Goal: Check status: Check status

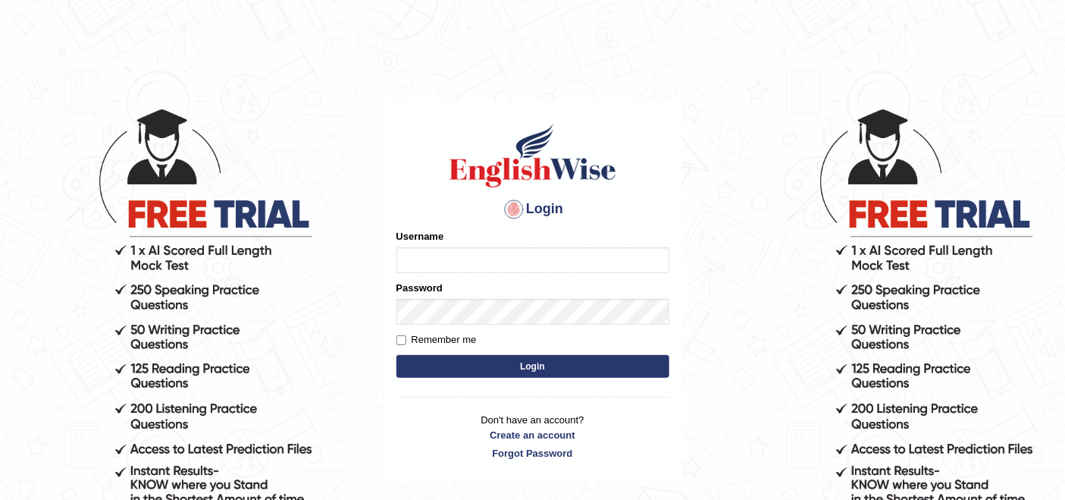
type input "navdeep2024"
click at [507, 366] on button "Login" at bounding box center [533, 366] width 273 height 23
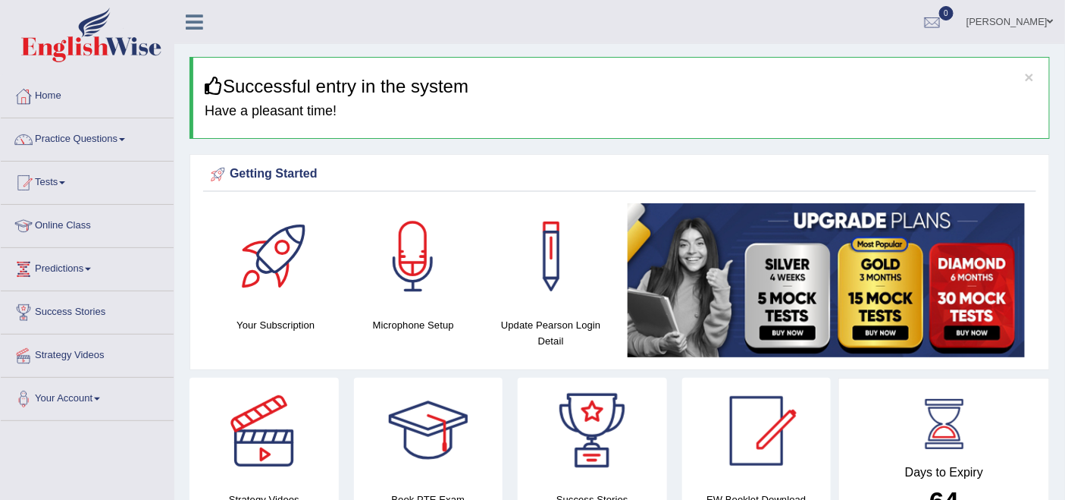
click at [61, 175] on link "Tests" at bounding box center [87, 180] width 173 height 38
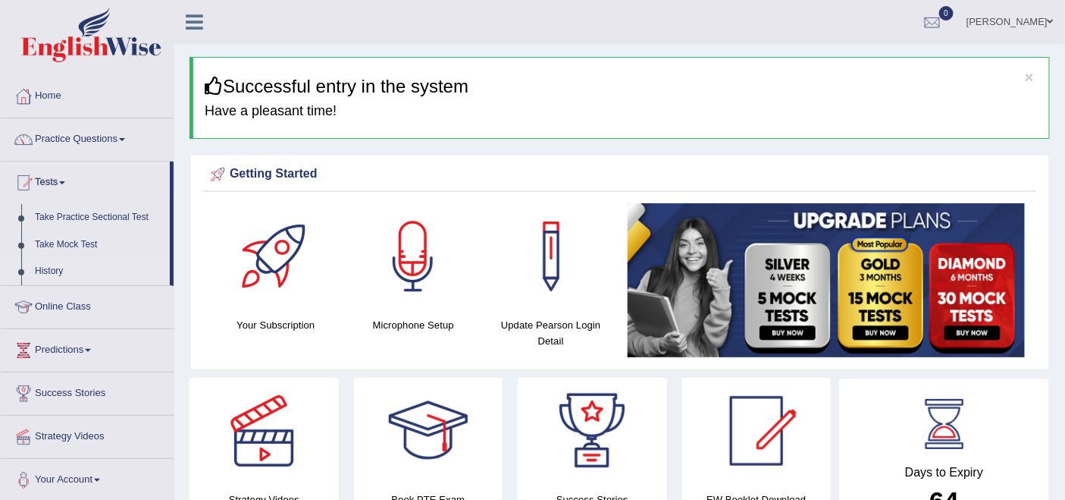
click at [46, 268] on link "History" at bounding box center [99, 271] width 142 height 27
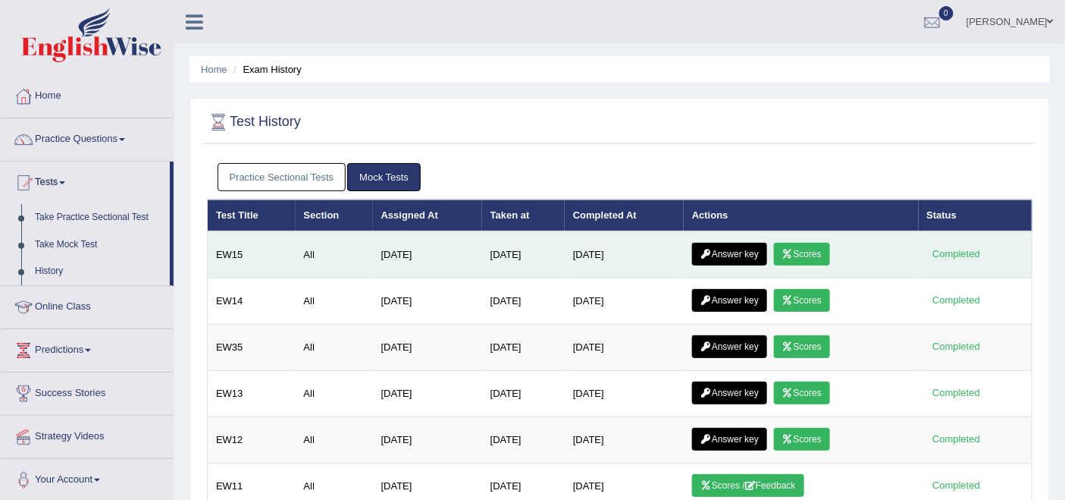
click at [736, 251] on link "Answer key" at bounding box center [729, 254] width 75 height 23
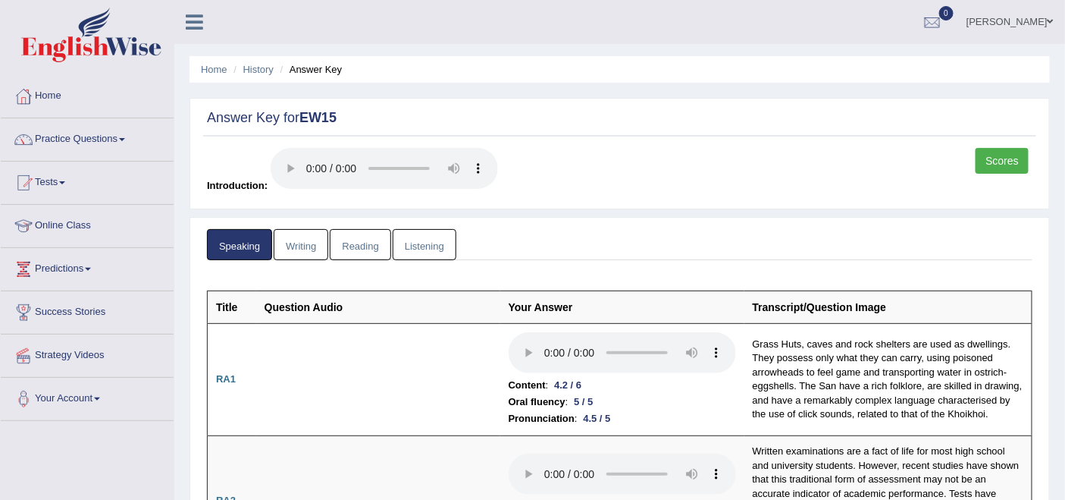
click at [1004, 156] on link "Scores" at bounding box center [1002, 161] width 53 height 26
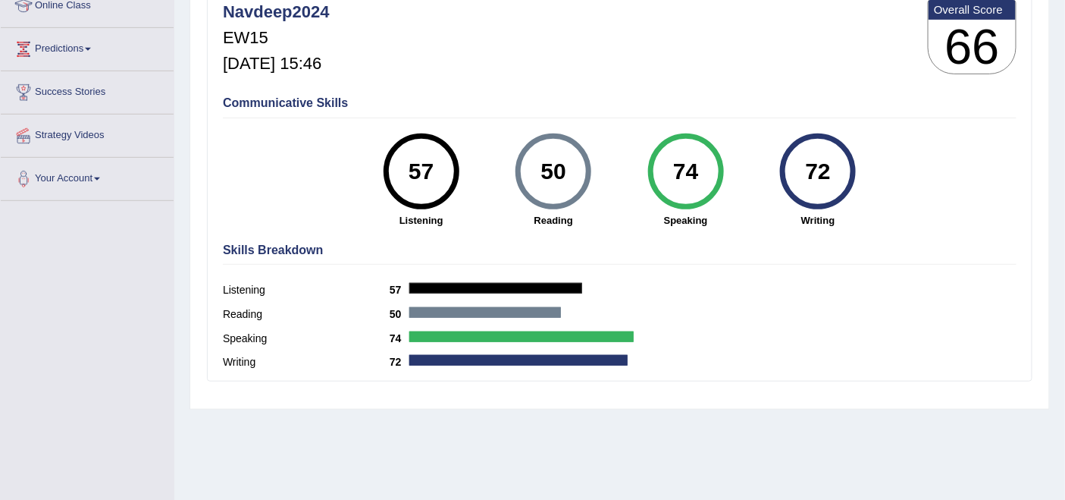
scroll to position [43, 0]
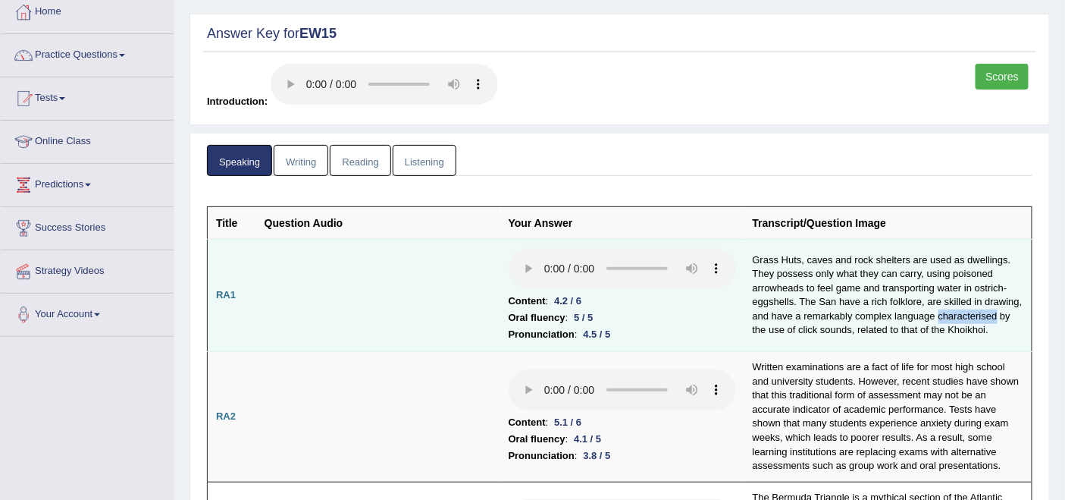
drag, startPoint x: 939, startPoint y: 312, endPoint x: 998, endPoint y: 307, distance: 59.3
click at [998, 312] on td "Grass Huts, caves and rock shelters are used as dwellings. They possess only wh…" at bounding box center [888, 295] width 288 height 113
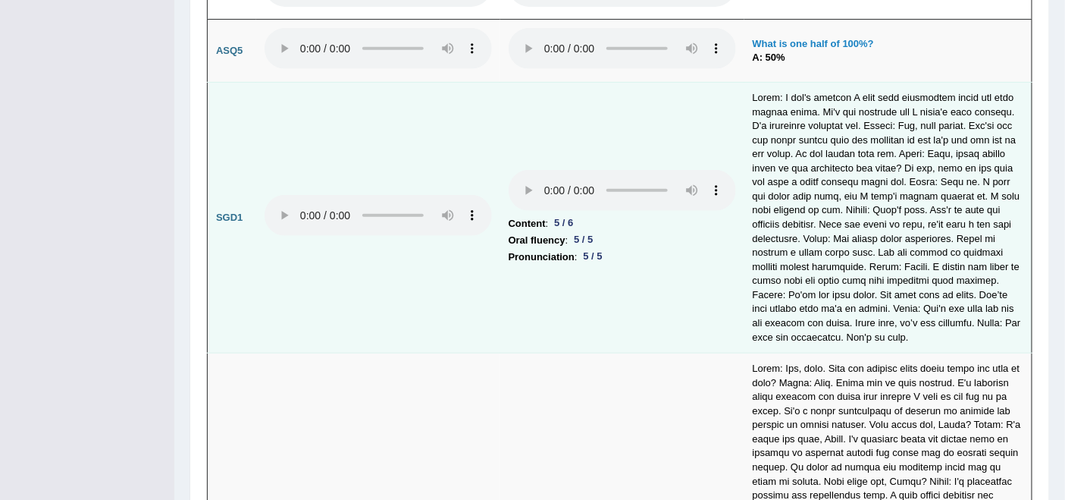
scroll to position [4003, 0]
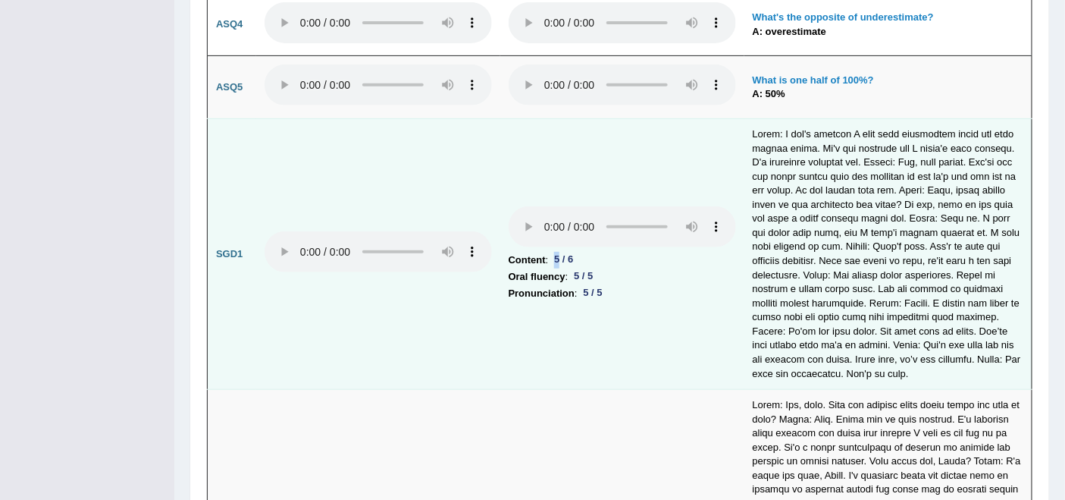
drag, startPoint x: 552, startPoint y: 203, endPoint x: 560, endPoint y: 202, distance: 7.6
click at [560, 252] on div "5 / 6" at bounding box center [563, 260] width 31 height 16
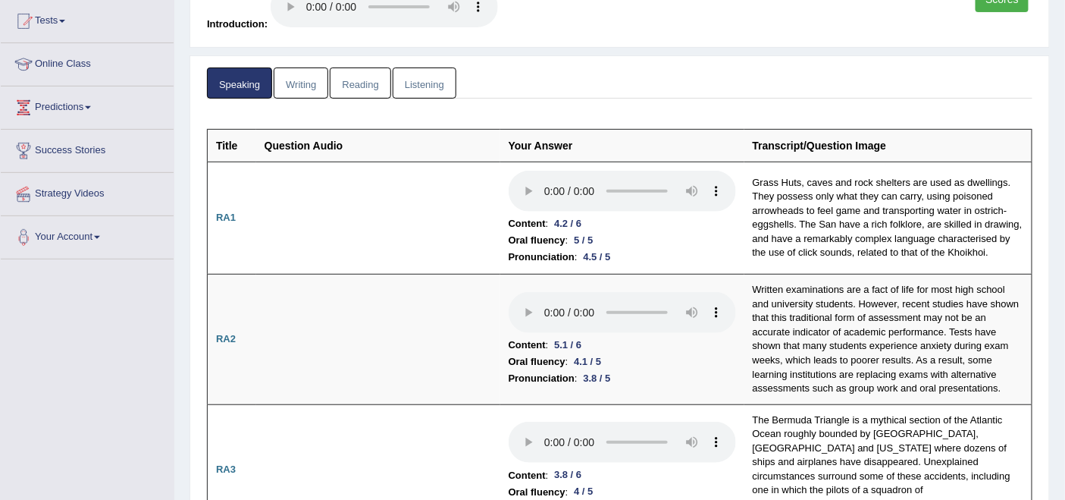
scroll to position [0, 0]
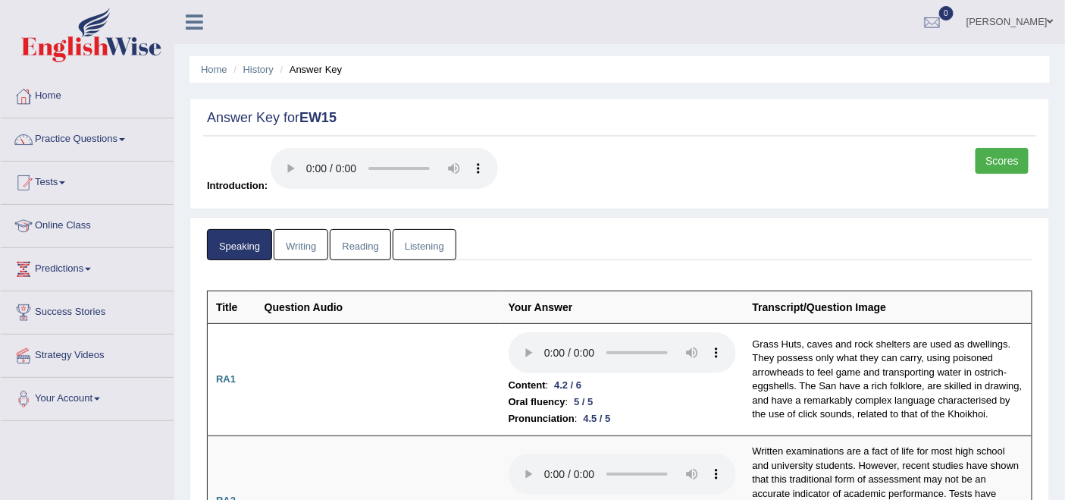
click at [293, 243] on link "Writing" at bounding box center [301, 244] width 55 height 31
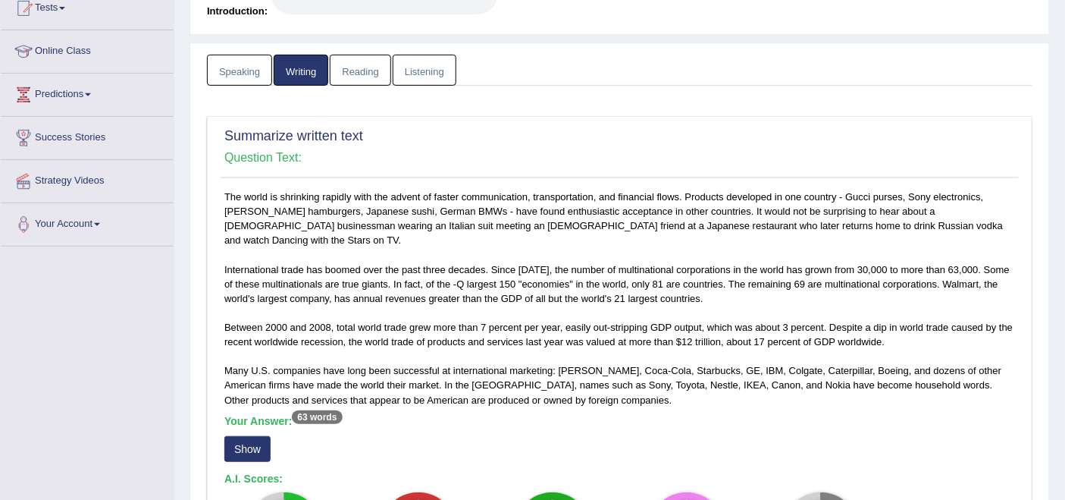
scroll to position [337, 0]
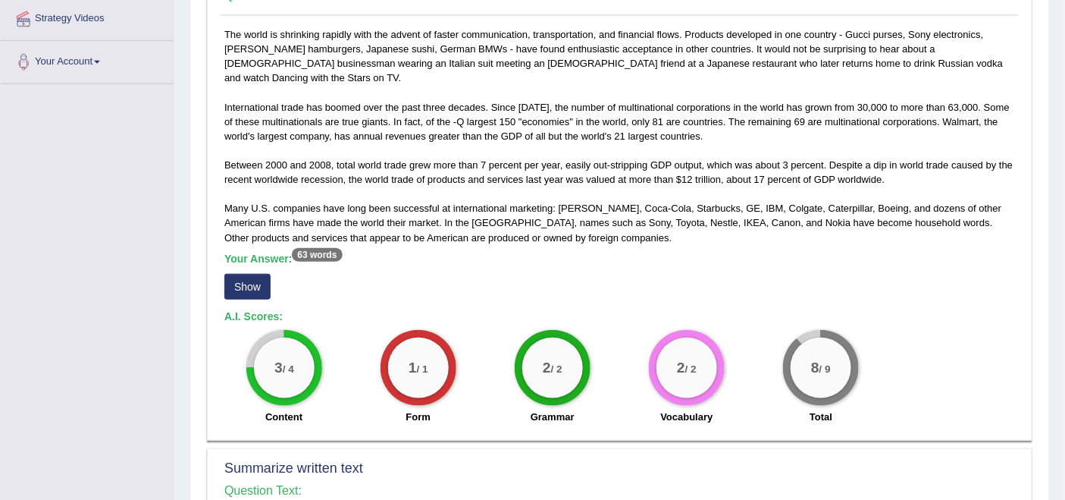
click at [248, 274] on button "Show" at bounding box center [247, 287] width 46 height 26
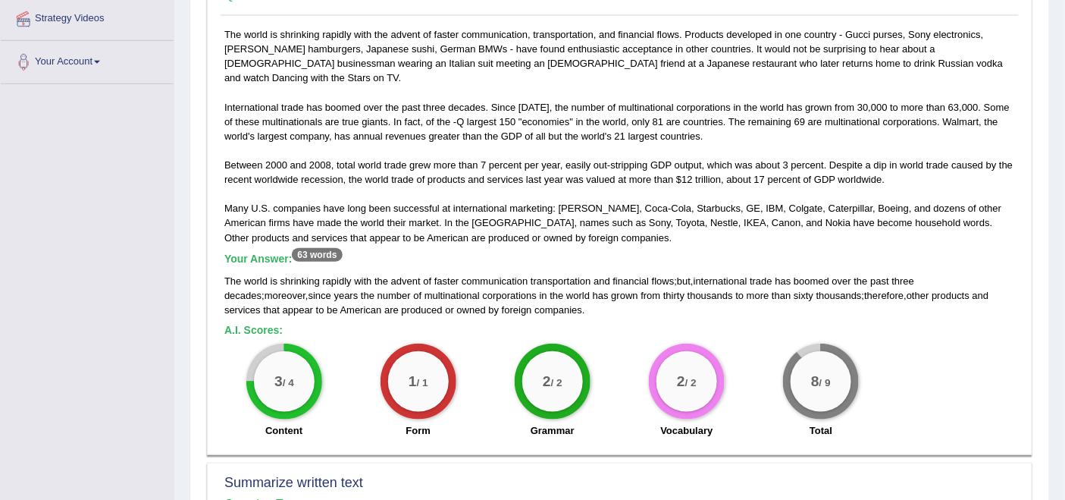
scroll to position [252, 0]
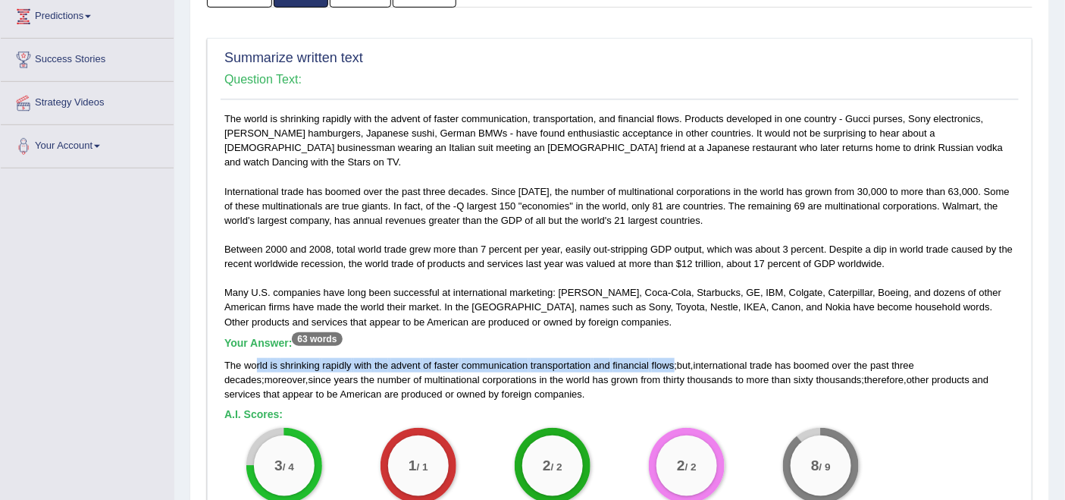
drag, startPoint x: 312, startPoint y: 344, endPoint x: 672, endPoint y: 350, distance: 360.9
click at [672, 358] on div "The world is shrinking rapidly with the advent of faster communication transpor…" at bounding box center [619, 379] width 791 height 43
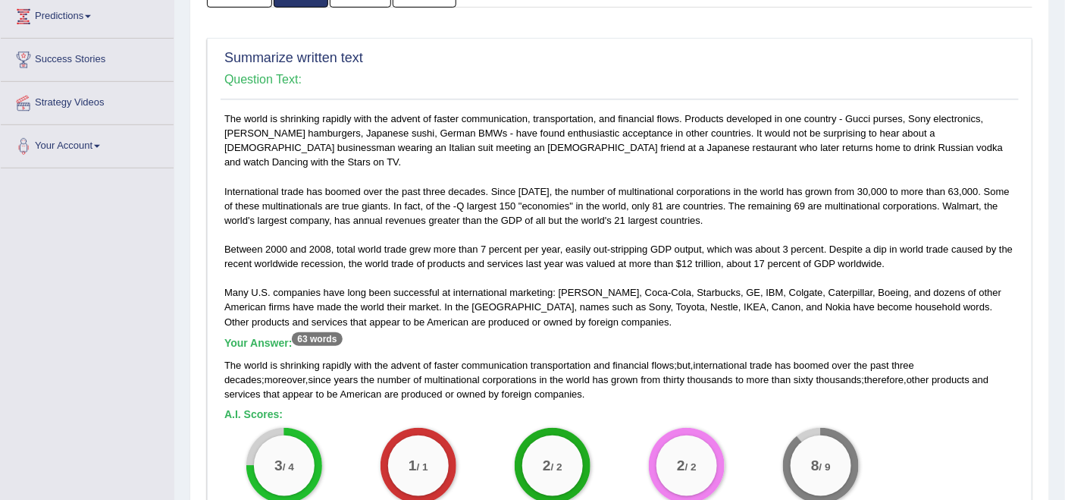
click at [751, 300] on div "The world is shrinking rapidly with the advent of faster communication, transpo…" at bounding box center [620, 320] width 798 height 419
click at [695, 358] on div "The world is shrinking rapidly with the advent of faster communication transpor…" at bounding box center [619, 379] width 791 height 43
drag, startPoint x: 671, startPoint y: 342, endPoint x: 686, endPoint y: 349, distance: 16.6
click at [683, 358] on div "The world is shrinking rapidly with the advent of faster communication transpor…" at bounding box center [619, 379] width 791 height 43
drag, startPoint x: 741, startPoint y: 393, endPoint x: 726, endPoint y: 373, distance: 24.9
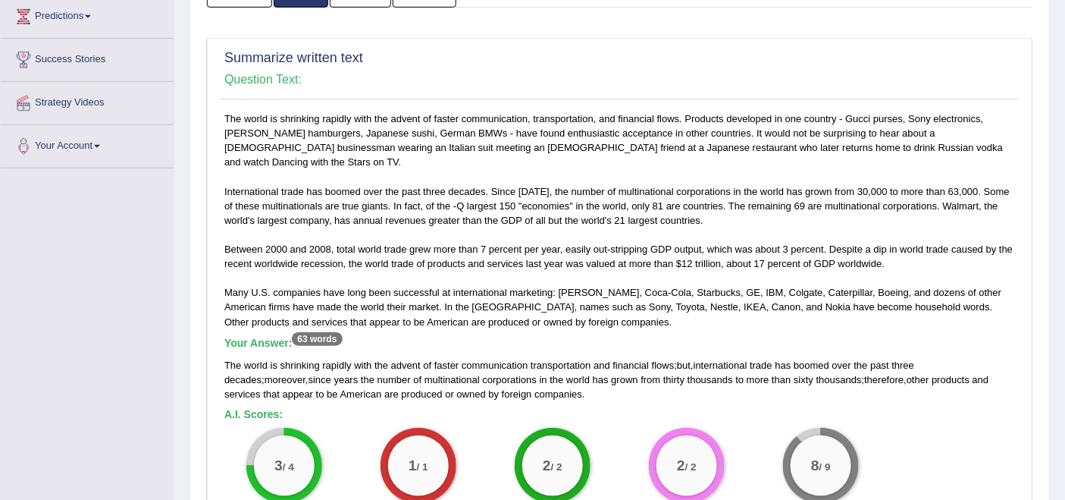
click at [739, 388] on div "The world is shrinking rapidly with the advent of faster communication, transpo…" at bounding box center [620, 320] width 798 height 419
drag, startPoint x: 955, startPoint y: 346, endPoint x: 969, endPoint y: 345, distance: 13.7
click at [969, 358] on div "The world is shrinking rapidly with the advent of faster communication transpor…" at bounding box center [619, 379] width 791 height 43
drag, startPoint x: 768, startPoint y: 365, endPoint x: 804, endPoint y: 365, distance: 35.6
click at [804, 365] on div "The world is shrinking rapidly with the advent of faster communication transpor…" at bounding box center [619, 379] width 791 height 43
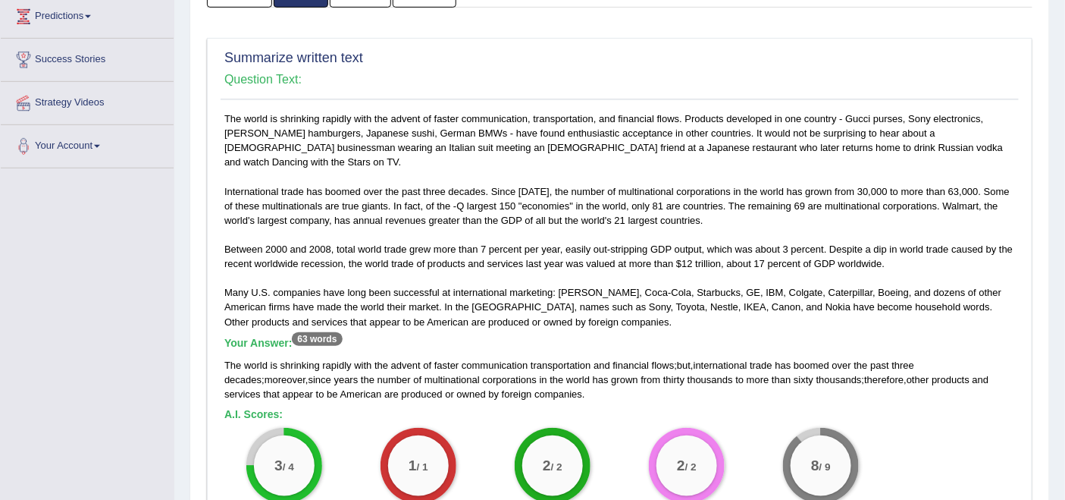
click at [860, 377] on div "The world is shrinking rapidly with the advent of faster communication transpor…" at bounding box center [619, 379] width 791 height 43
click at [676, 358] on div "The world is shrinking rapidly with the advent of faster communication transpor…" at bounding box center [619, 379] width 791 height 43
click at [721, 390] on div "The world is shrinking rapidly with the advent of faster communication, transpo…" at bounding box center [620, 320] width 798 height 419
drag, startPoint x: 690, startPoint y: 350, endPoint x: 710, endPoint y: 352, distance: 20.6
click at [710, 358] on div "The world is shrinking rapidly with the advent of faster communication transpor…" at bounding box center [619, 379] width 791 height 43
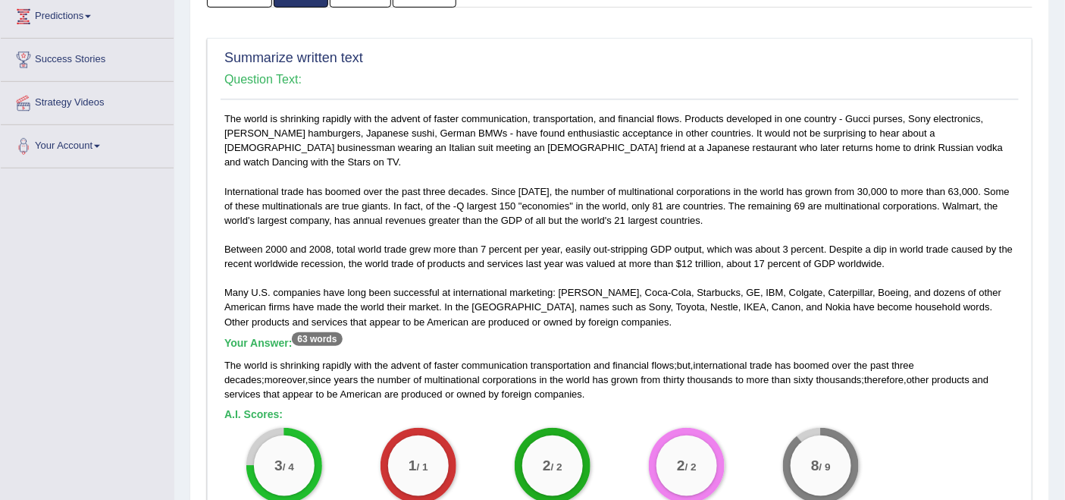
click at [666, 358] on div "The world is shrinking rapidly with the advent of faster communication transpor…" at bounding box center [619, 379] width 791 height 43
drag, startPoint x: 691, startPoint y: 350, endPoint x: 705, endPoint y: 350, distance: 13.6
click at [705, 358] on div "The world is shrinking rapidly with the advent of faster communication transpor…" at bounding box center [619, 379] width 791 height 43
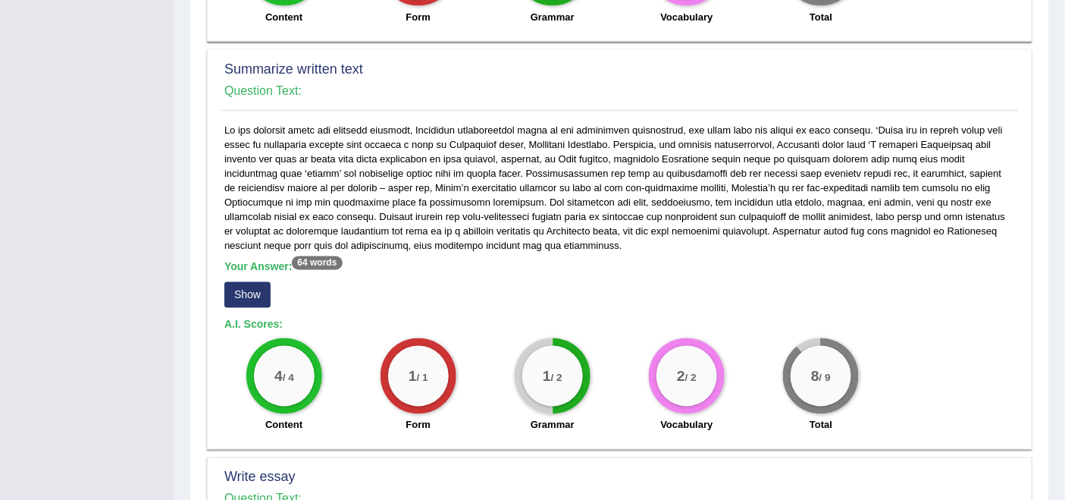
scroll to position [758, 0]
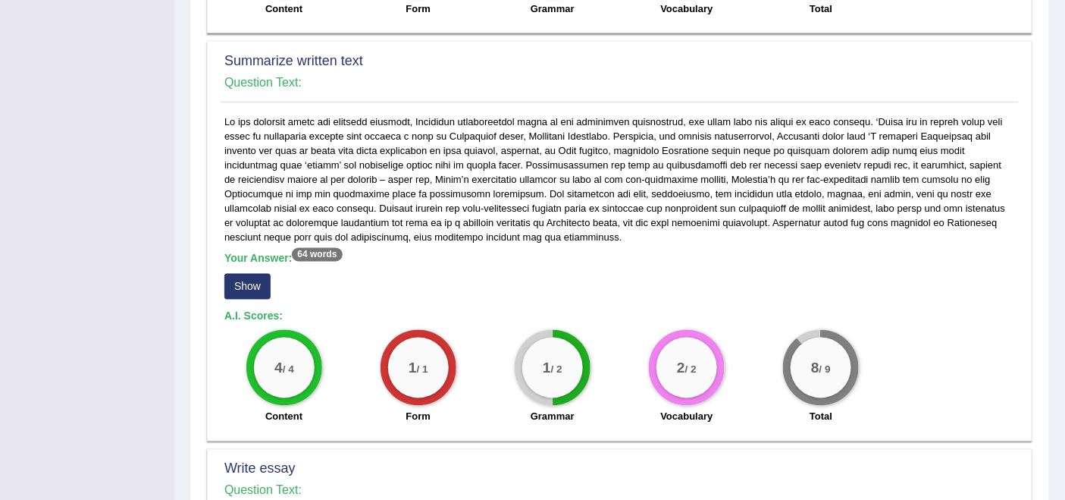
click at [250, 274] on button "Show" at bounding box center [247, 287] width 46 height 26
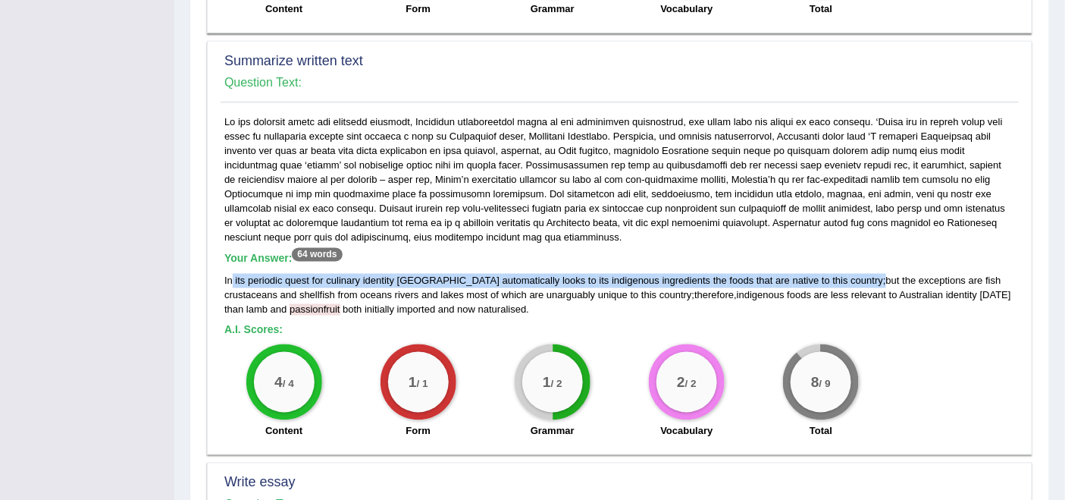
drag, startPoint x: 232, startPoint y: 252, endPoint x: 820, endPoint y: 257, distance: 588.3
click at [820, 257] on div "Your Answer: 64 words In its periodic quest for culinary identity Australia aut…" at bounding box center [619, 284] width 791 height 64
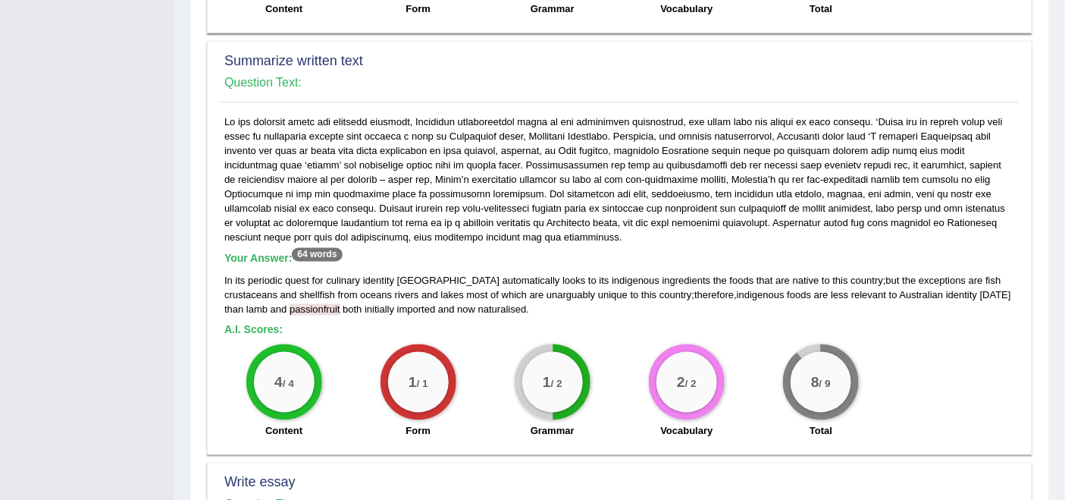
click at [821, 292] on div "In its periodic quest for culinary identity Australia automatically looks to it…" at bounding box center [619, 295] width 791 height 43
drag, startPoint x: 813, startPoint y: 262, endPoint x: 821, endPoint y: 262, distance: 8.3
click at [821, 274] on div "In its periodic quest for culinary identity Australia automatically looks to it…" at bounding box center [619, 295] width 791 height 43
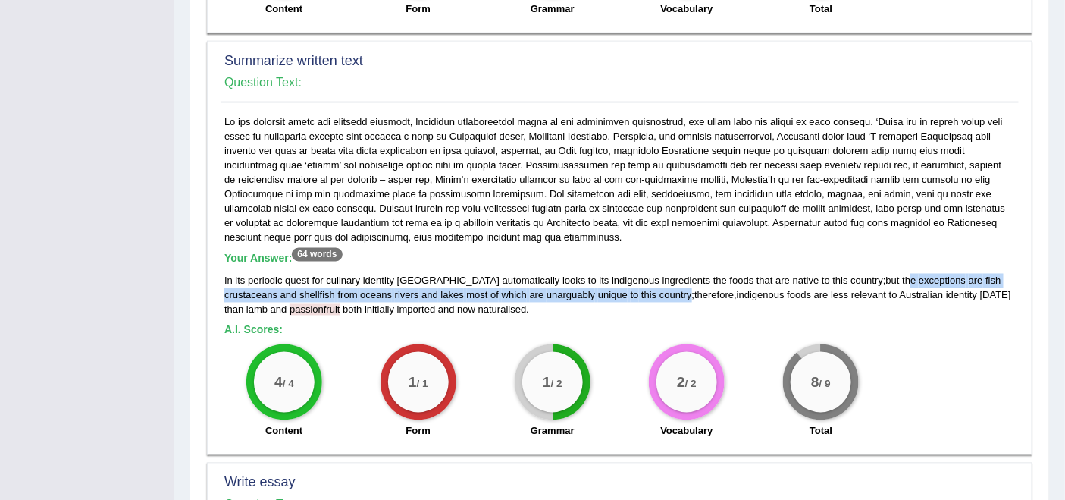
drag, startPoint x: 847, startPoint y: 262, endPoint x: 616, endPoint y: 275, distance: 230.9
click at [616, 275] on div "In its periodic quest for culinary identity Australia automatically looks to it…" at bounding box center [619, 295] width 791 height 43
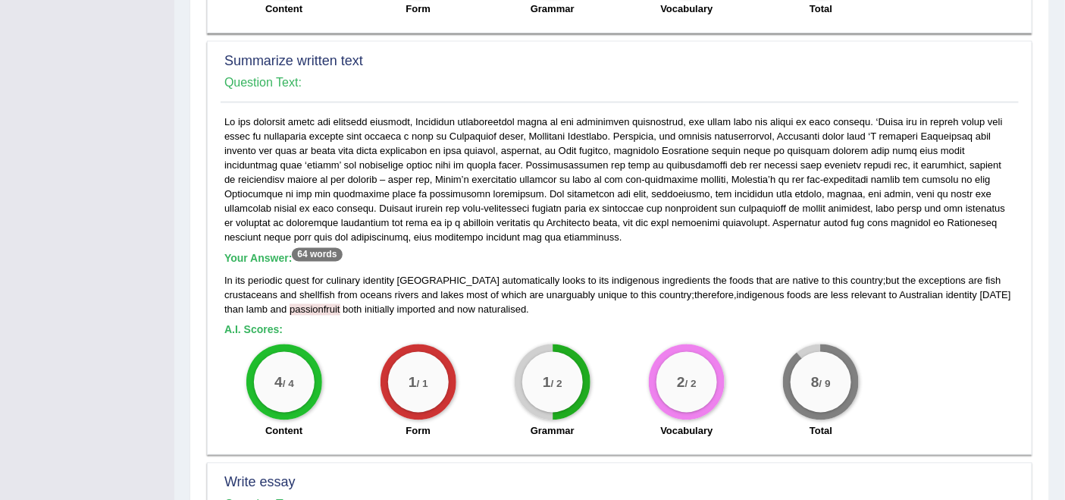
click at [646, 290] on div "In its periodic quest for culinary identity Australia automatically looks to it…" at bounding box center [619, 295] width 791 height 43
drag, startPoint x: 621, startPoint y: 275, endPoint x: 657, endPoint y: 279, distance: 36.6
click at [694, 290] on span "therefore" at bounding box center [713, 295] width 39 height 11
click at [760, 324] on h5 "A.I. Scores:" at bounding box center [619, 329] width 791 height 11
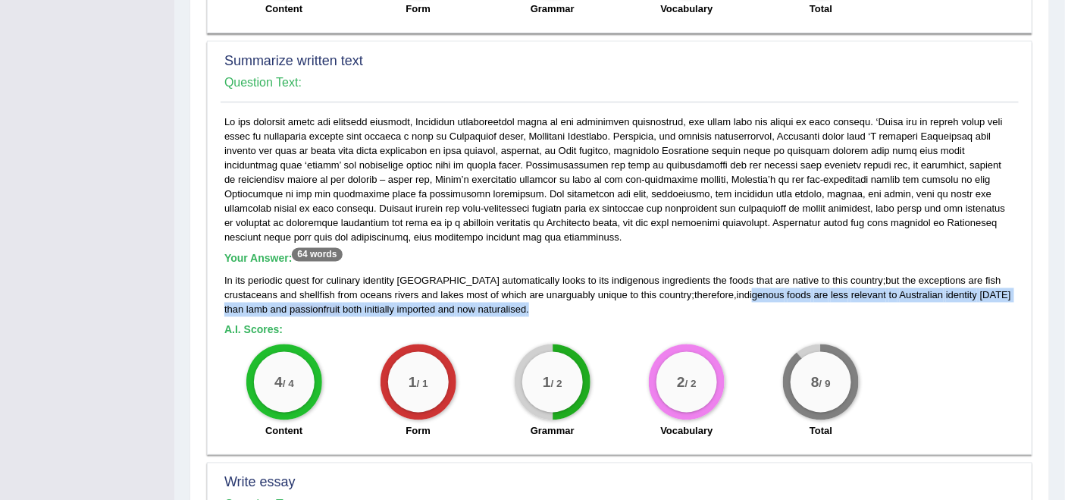
drag, startPoint x: 682, startPoint y: 275, endPoint x: 470, endPoint y: 294, distance: 212.4
click at [470, 293] on div "In its periodic quest for culinary identity Australia automatically looks to it…" at bounding box center [619, 295] width 791 height 43
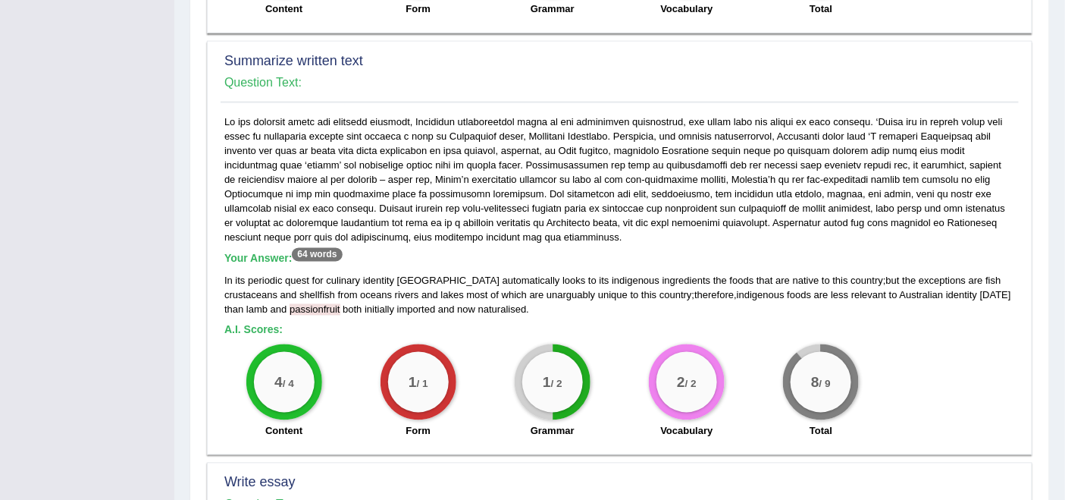
click at [495, 324] on h5 "A.I. Scores:" at bounding box center [619, 329] width 791 height 11
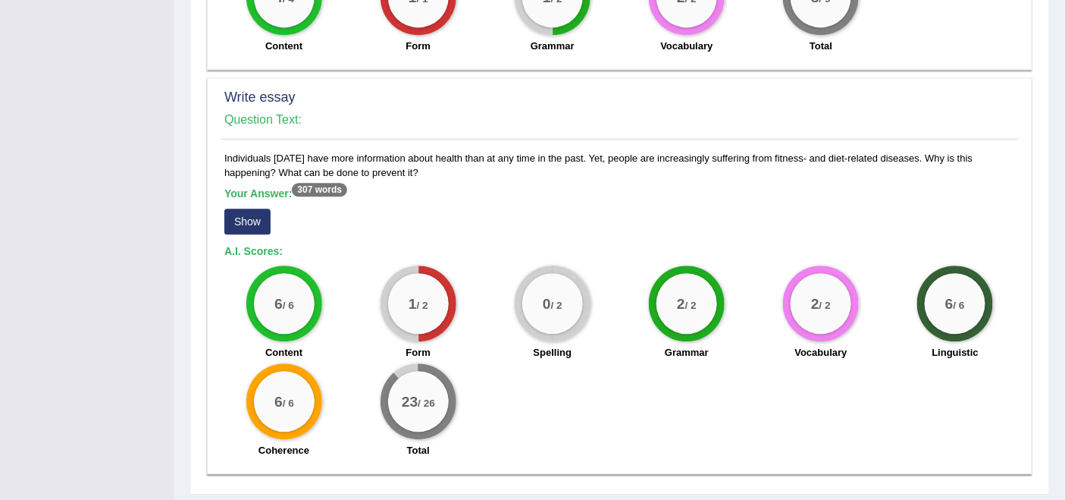
scroll to position [1168, 0]
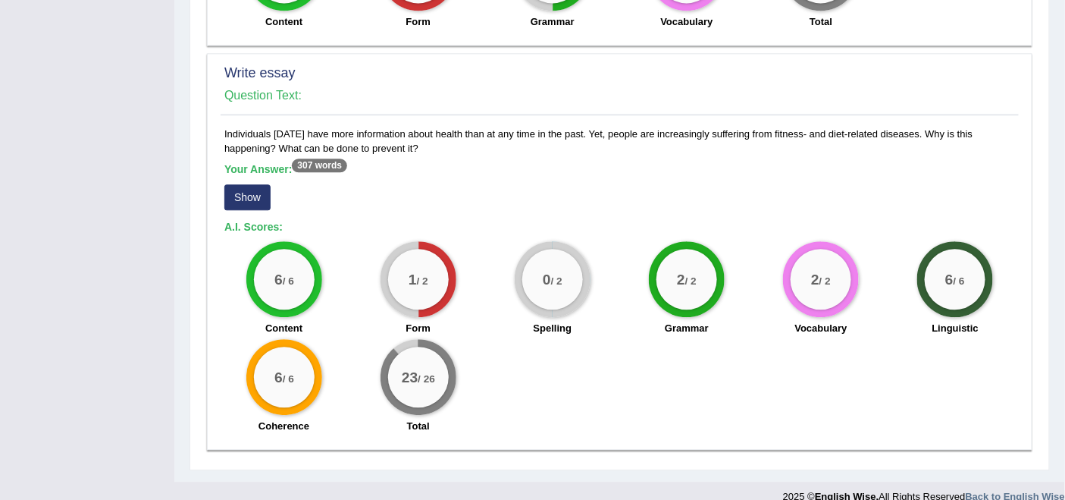
click at [252, 184] on button "Show" at bounding box center [247, 197] width 46 height 26
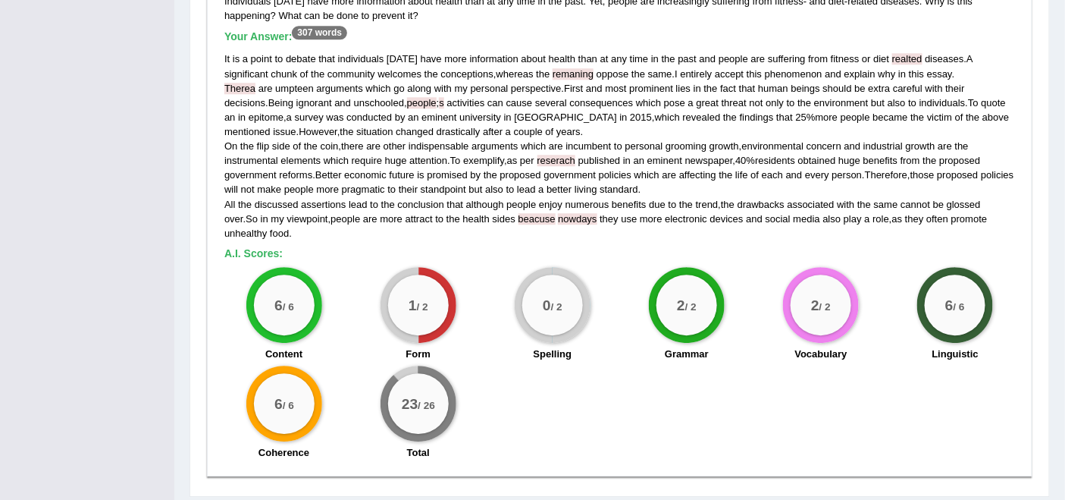
scroll to position [1215, 0]
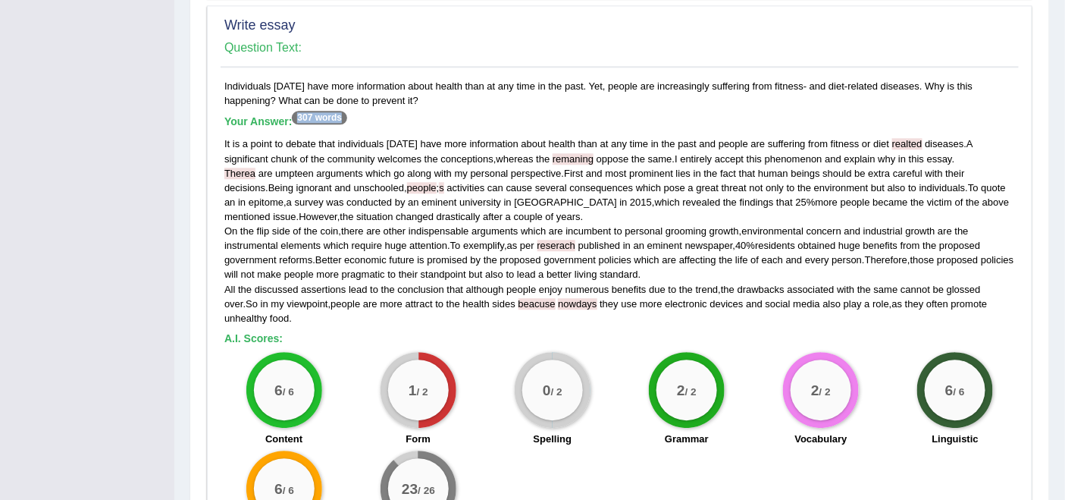
drag, startPoint x: 298, startPoint y: 96, endPoint x: 346, endPoint y: 99, distance: 47.9
click at [346, 111] on sup "307 words" at bounding box center [319, 118] width 55 height 14
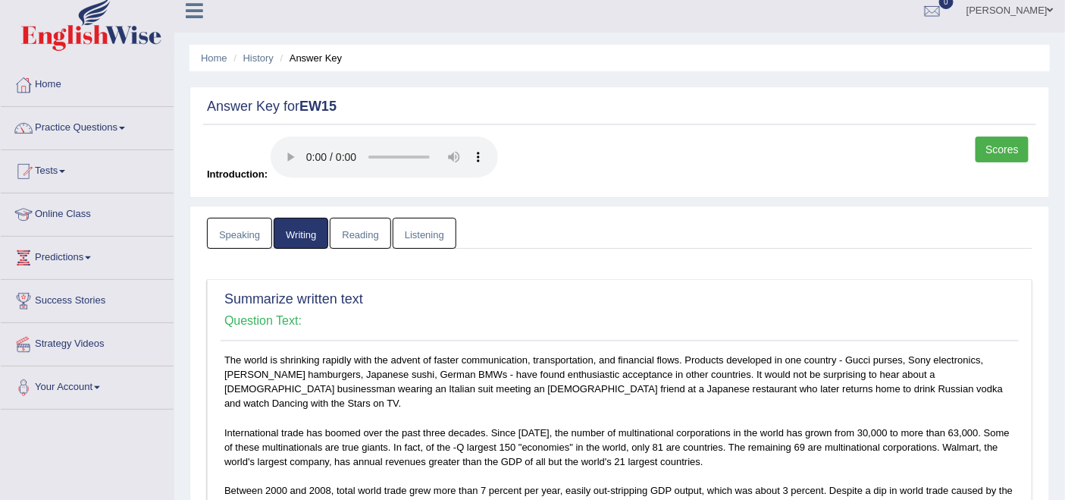
scroll to position [0, 0]
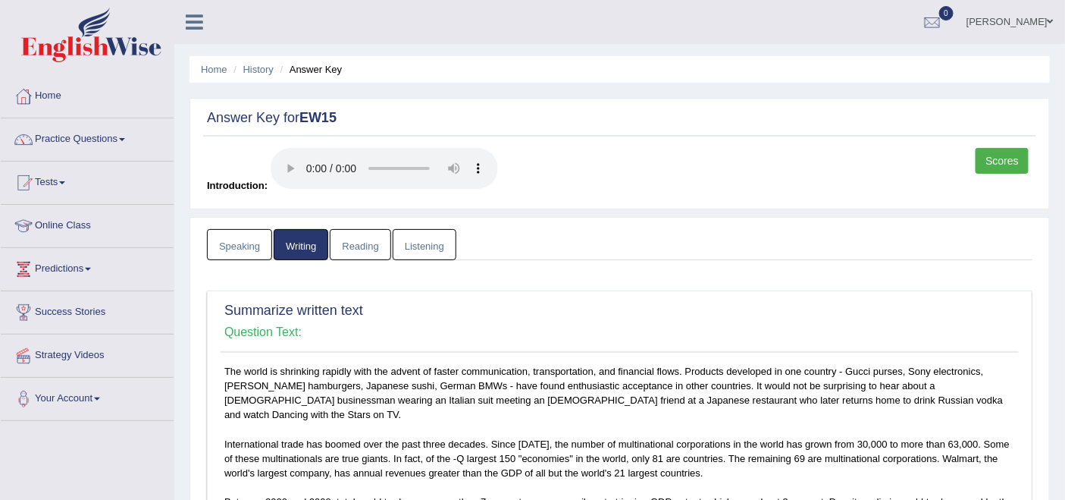
click at [366, 248] on link "Reading" at bounding box center [360, 244] width 61 height 31
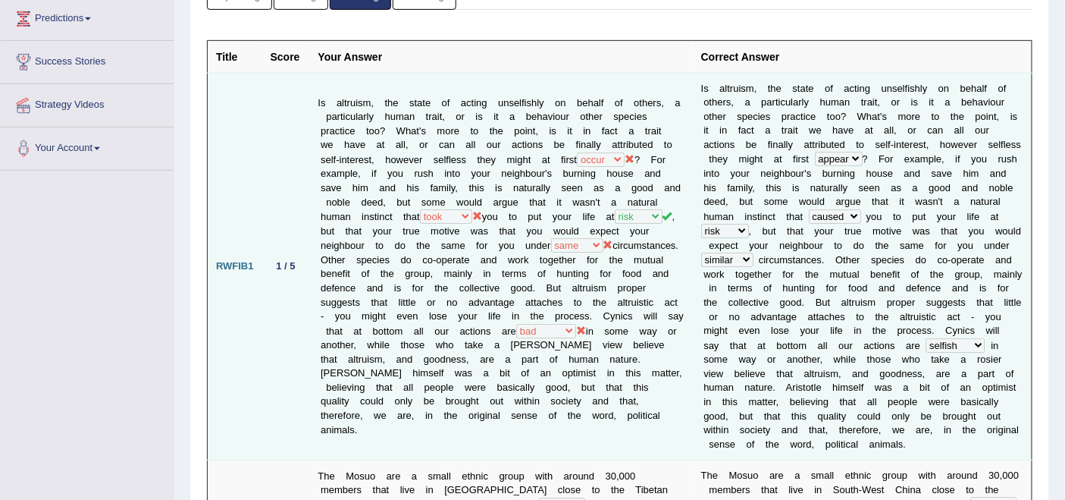
scroll to position [252, 0]
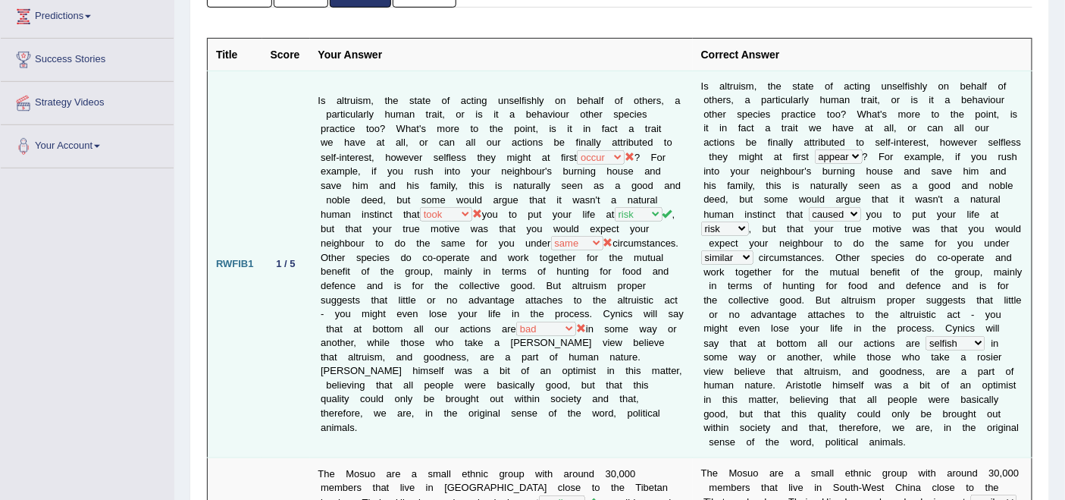
drag, startPoint x: 516, startPoint y: 322, endPoint x: 499, endPoint y: 318, distance: 17.8
click at [499, 318] on td "Is altruism, the state of acting unselfishly on behalf of others, a particularl…" at bounding box center [501, 264] width 383 height 387
click at [545, 341] on td "Is altruism, the state of acting unselfishly on behalf of others, a particularl…" at bounding box center [501, 264] width 383 height 387
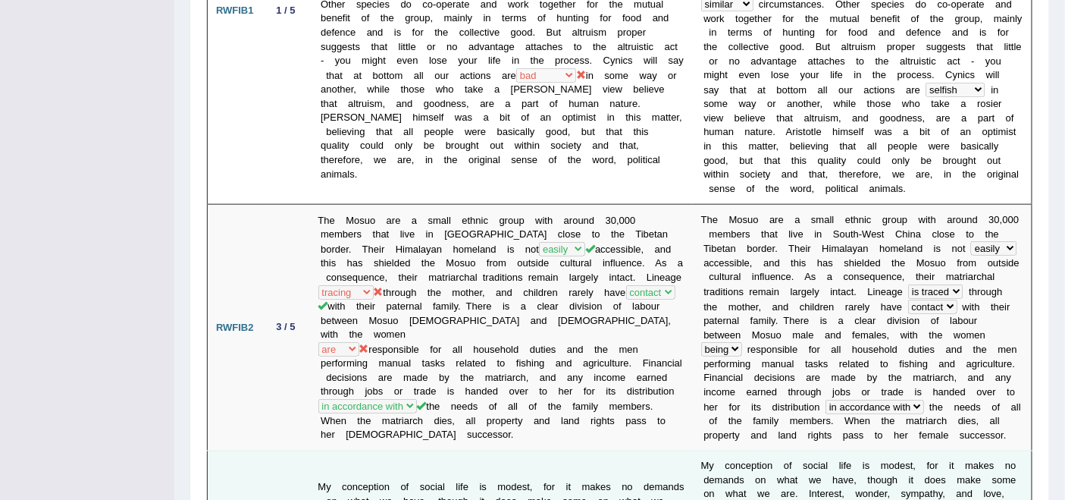
scroll to position [589, 0]
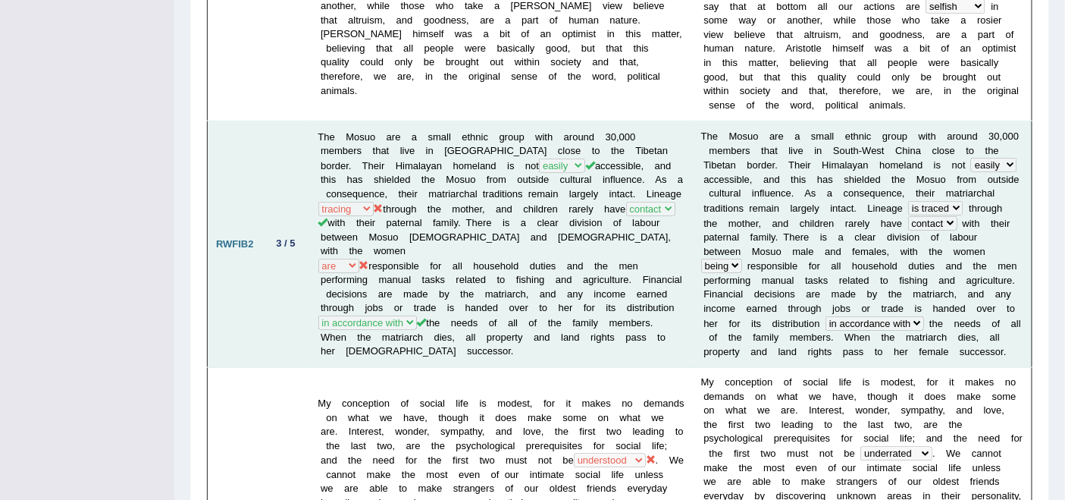
drag, startPoint x: 437, startPoint y: 183, endPoint x: 460, endPoint y: 176, distance: 23.7
click at [460, 176] on td "The Mosuo are a small ethnic group with around 30,000 members that live in Sout…" at bounding box center [501, 244] width 383 height 246
click at [444, 223] on td "The Mosuo are a small ethnic group with around 30,000 members that live in Sout…" at bounding box center [501, 244] width 383 height 246
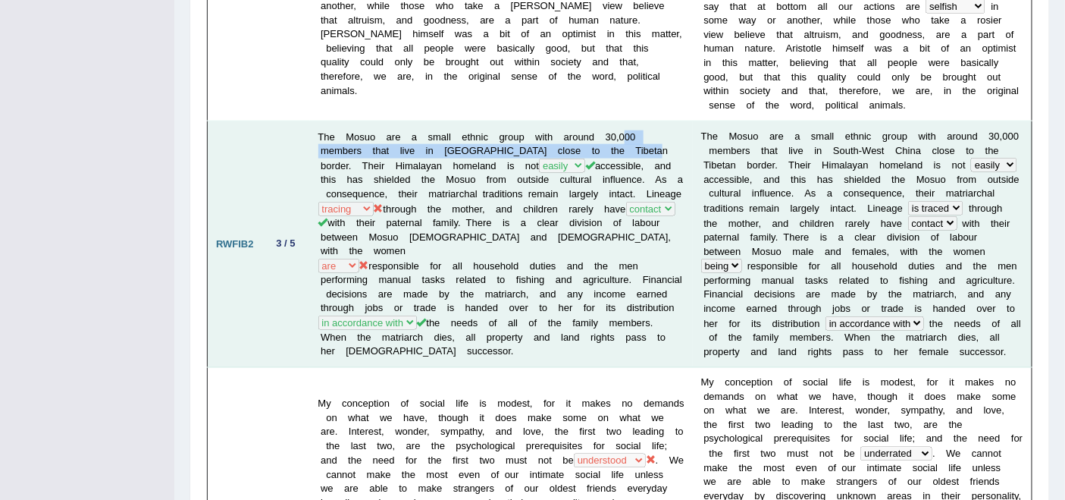
drag, startPoint x: 627, startPoint y: 111, endPoint x: 641, endPoint y: 124, distance: 18.3
click at [641, 124] on td "The Mosuo are a small ethnic group with around 30,000 members that live in Sout…" at bounding box center [501, 244] width 383 height 246
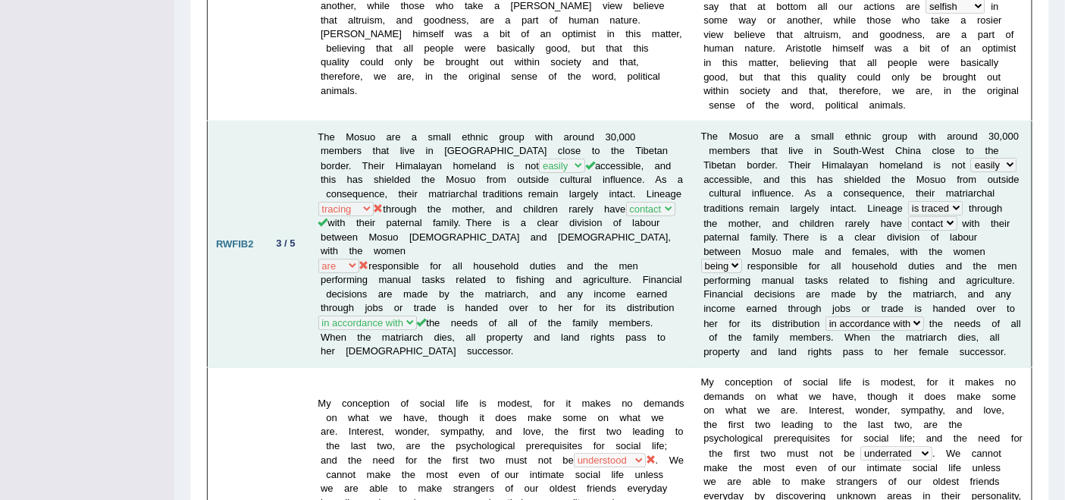
click at [515, 205] on td "The Mosuo are a small ethnic group with around 30,000 members that live in Sout…" at bounding box center [501, 244] width 383 height 246
click at [469, 179] on td "The Mosuo are a small ethnic group with around 30,000 members that live in Sout…" at bounding box center [501, 244] width 383 height 246
drag, startPoint x: 434, startPoint y: 180, endPoint x: 842, endPoint y: 177, distance: 407.9
click at [842, 177] on td "T h e M o s u o a r e a s m a l l e t h n i c g r o u p w i t h a r o u n d 3 0…" at bounding box center [863, 244] width 340 height 246
drag, startPoint x: 417, startPoint y: 160, endPoint x: 446, endPoint y: 152, distance: 29.8
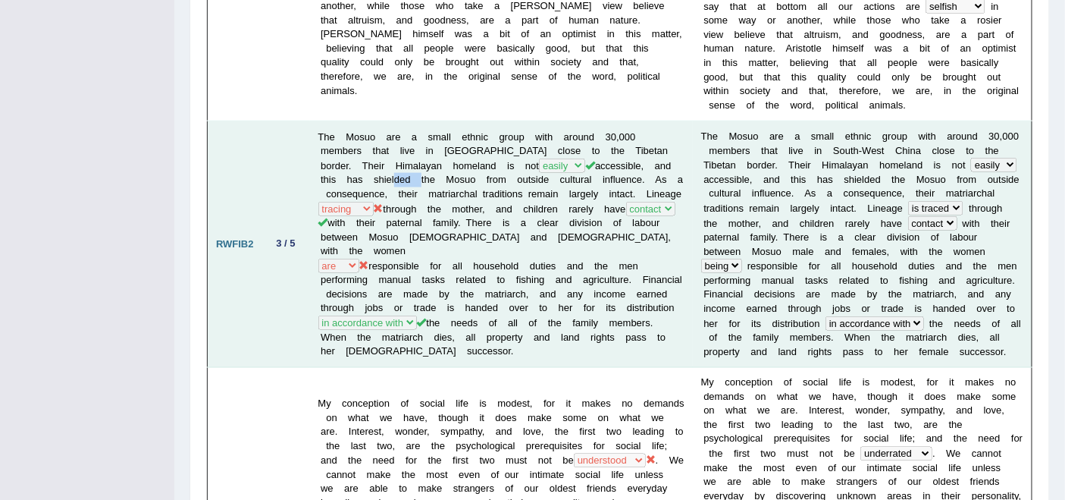
click at [444, 158] on td "The Mosuo are a small ethnic group with around 30,000 members that live in Sout…" at bounding box center [501, 244] width 383 height 246
drag, startPoint x: 312, startPoint y: 214, endPoint x: 337, endPoint y: 213, distance: 25.0
click at [337, 213] on td "The Mosuo are a small ethnic group with around 30,000 members that live in Sout…" at bounding box center [501, 244] width 383 height 246
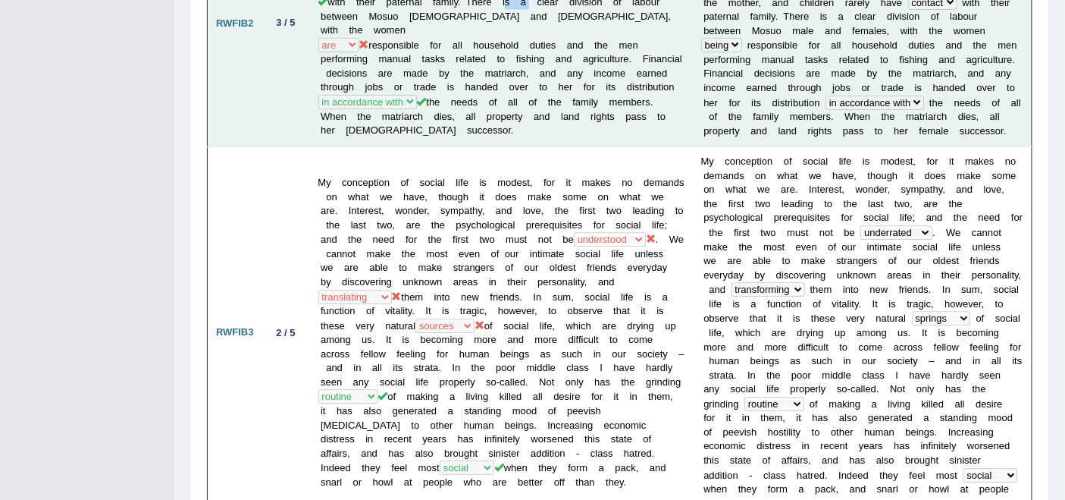
scroll to position [842, 0]
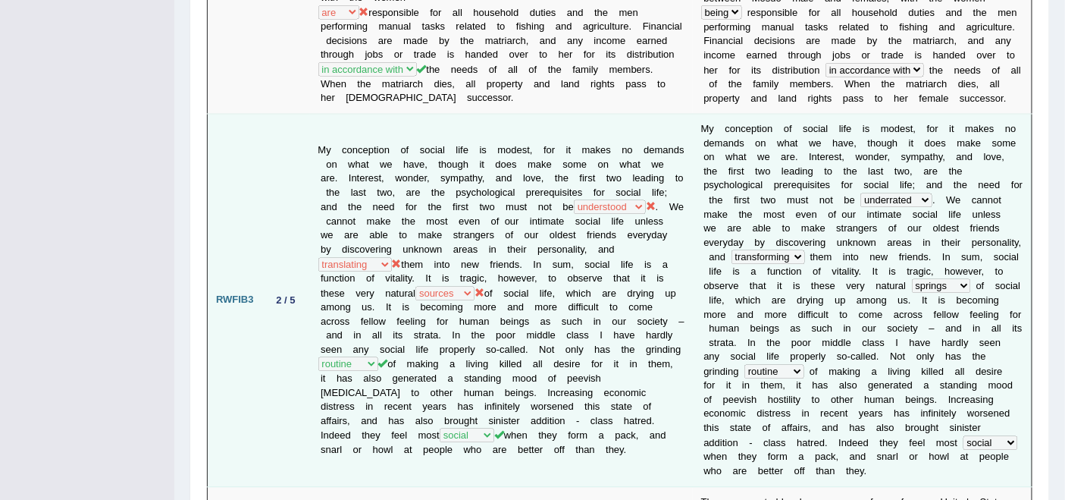
click at [393, 177] on td "My conception of social life is modest, for it makes no demands on what we have…" at bounding box center [501, 300] width 383 height 373
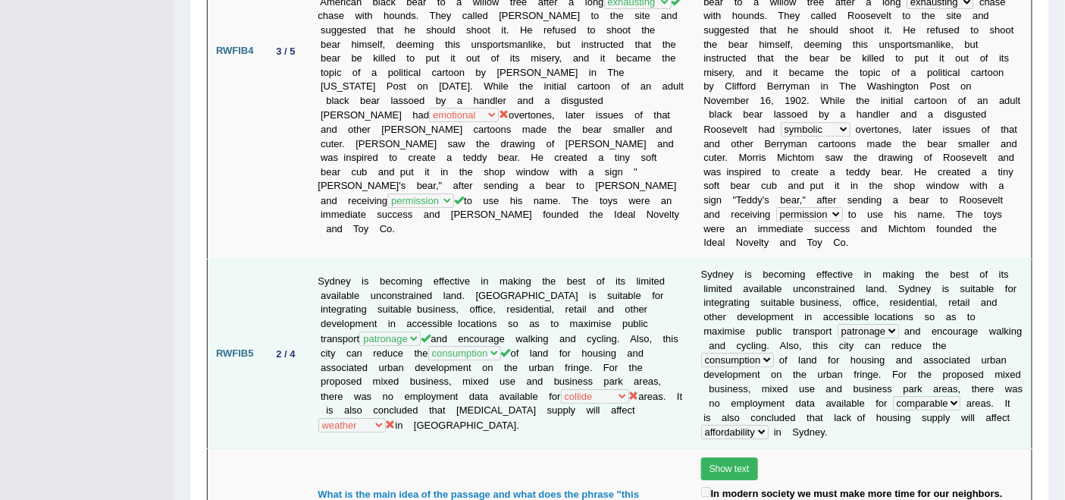
scroll to position [1516, 0]
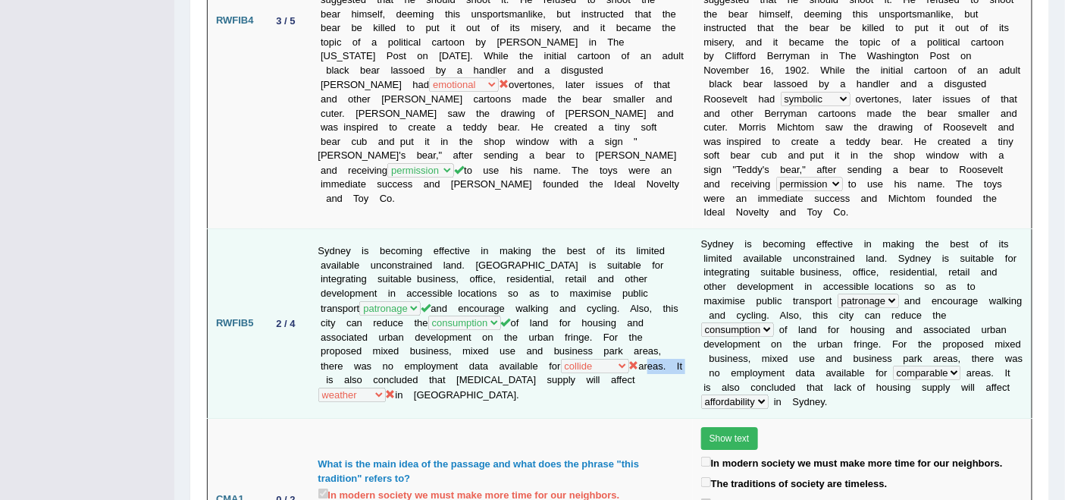
drag, startPoint x: 406, startPoint y: 282, endPoint x: 443, endPoint y: 279, distance: 36.5
click at [443, 281] on td "Sydney is becoming effective in making the best of its limited available uncons…" at bounding box center [501, 324] width 383 height 190
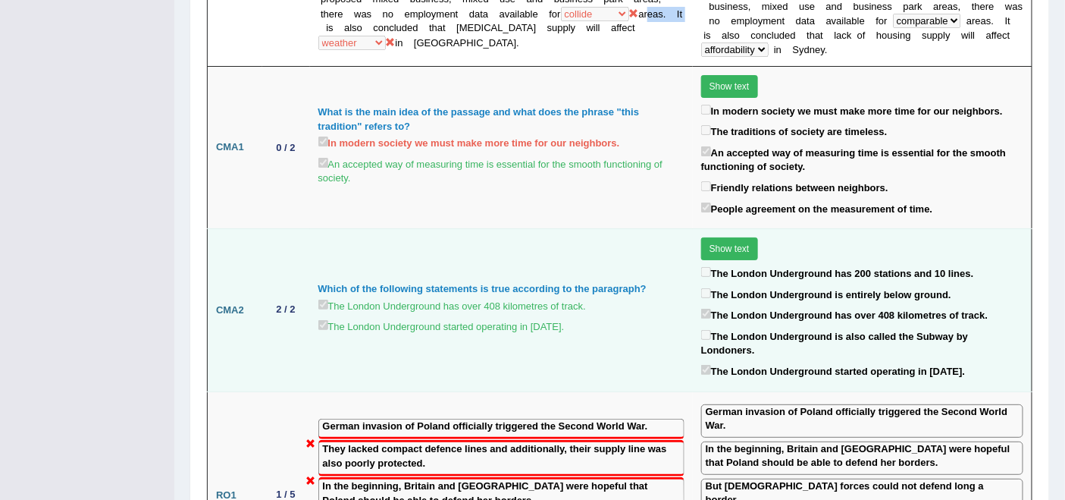
scroll to position [1937, 0]
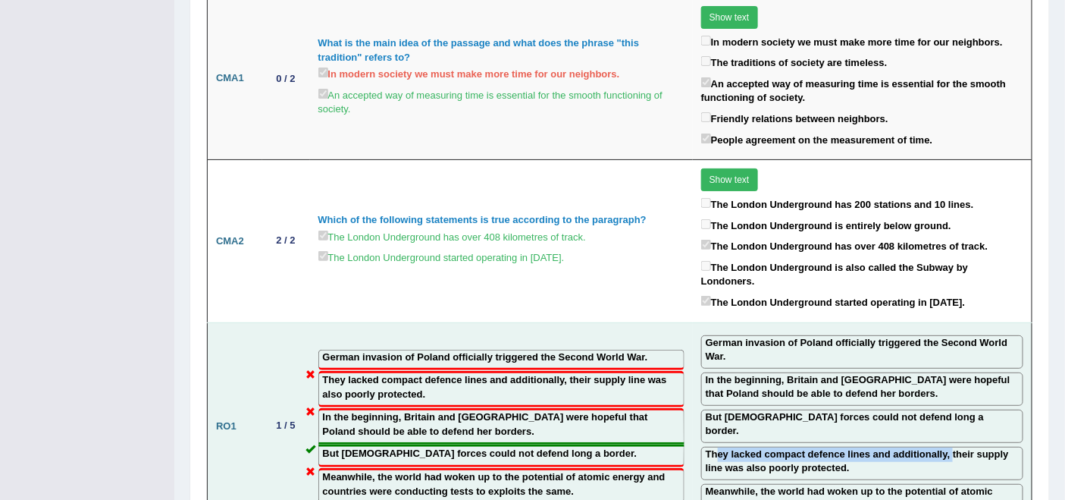
drag, startPoint x: 698, startPoint y: 293, endPoint x: 931, endPoint y: 297, distance: 232.8
click at [931, 447] on label "They lacked compact defence lines and additionally, their supply line was also …" at bounding box center [862, 461] width 313 height 28
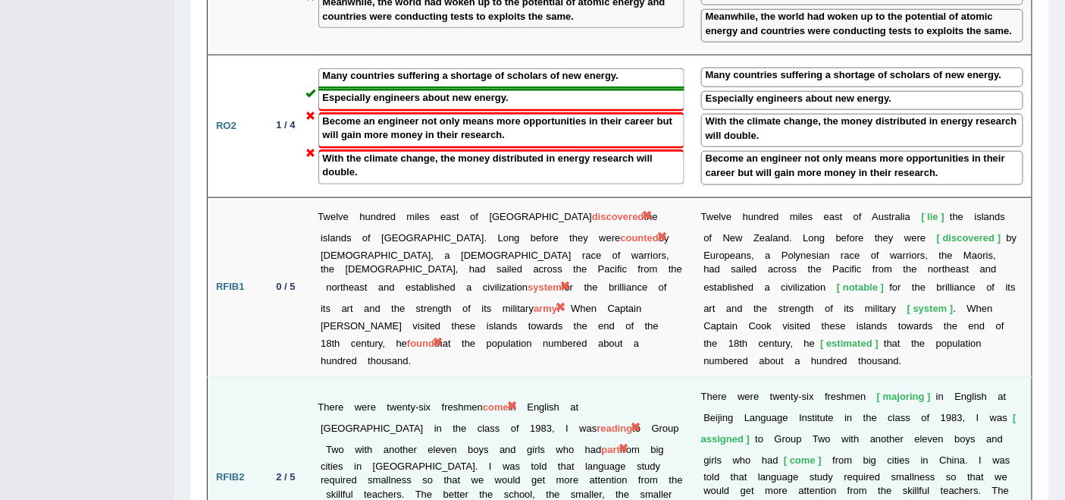
scroll to position [2443, 0]
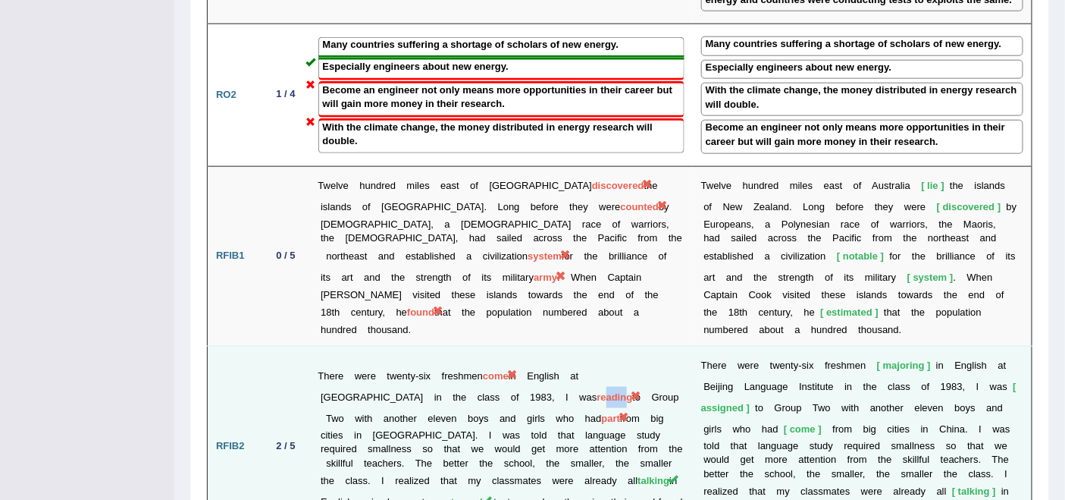
drag, startPoint x: 594, startPoint y: 248, endPoint x: 619, endPoint y: 252, distance: 25.3
click at [619, 391] on span "reading" at bounding box center [615, 396] width 36 height 11
drag, startPoint x: 632, startPoint y: 245, endPoint x: 642, endPoint y: 245, distance: 10.6
click at [642, 346] on td "There were twenty-six freshmen come in English at Beijing Language Institute in…" at bounding box center [501, 446] width 383 height 201
drag, startPoint x: 592, startPoint y: 244, endPoint x: 635, endPoint y: 248, distance: 42.6
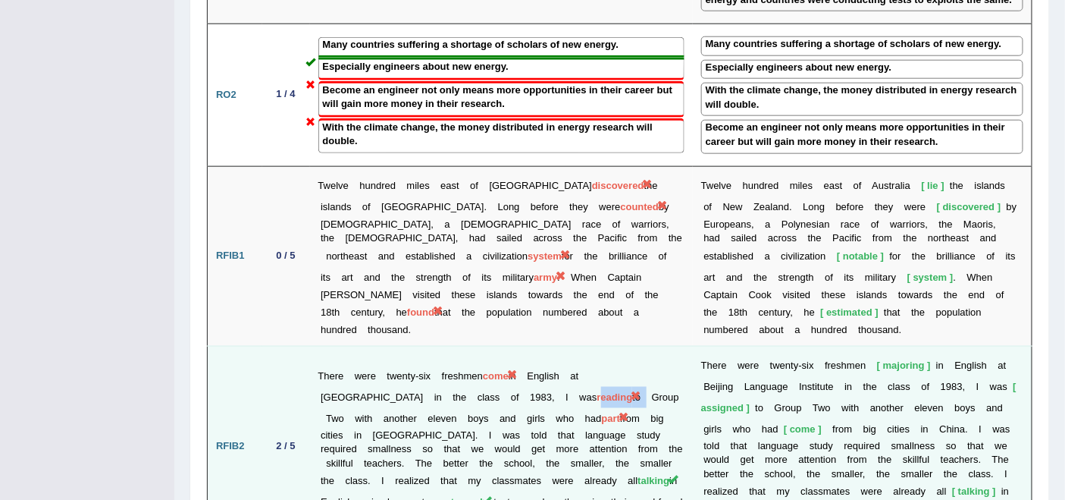
click at [635, 346] on td "There were twenty-six freshmen come in English at Beijing Language Institute in…" at bounding box center [501, 446] width 383 height 201
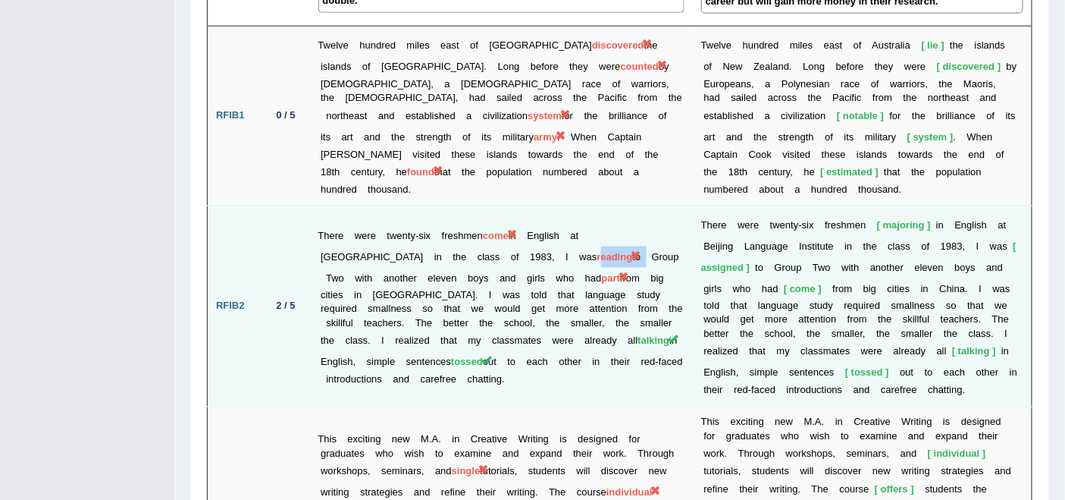
scroll to position [2611, 0]
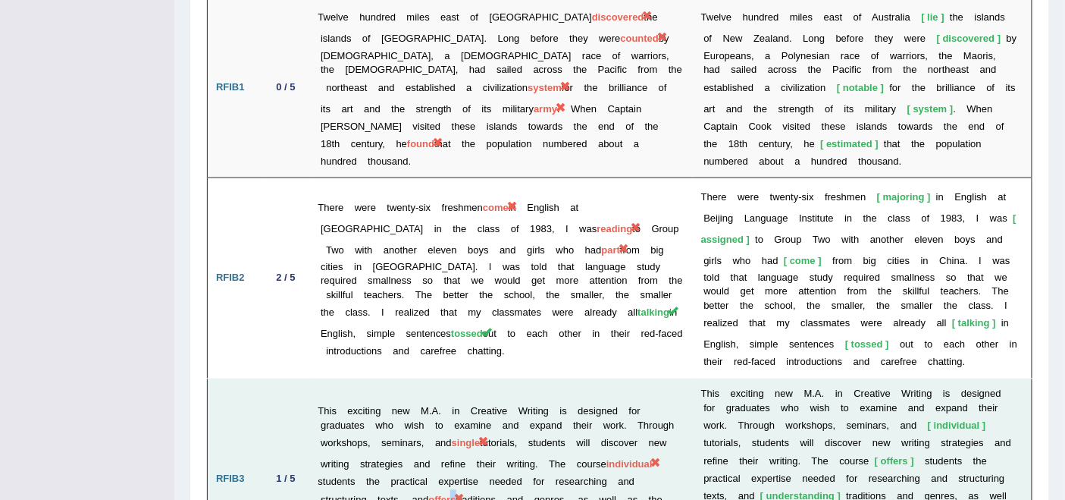
click at [456, 494] on span "offers" at bounding box center [441, 499] width 27 height 11
drag, startPoint x: 591, startPoint y: 330, endPoint x: 608, endPoint y: 331, distance: 17.5
click at [608, 379] on td "This exciting new M.A. in Creative Writing is designed for graduates who wish t…" at bounding box center [501, 479] width 383 height 201
drag, startPoint x: 941, startPoint y: 328, endPoint x: 986, endPoint y: 328, distance: 44.7
click at [986, 379] on td "T h i s e x c i t i n g n e w M . A . i n C r e a t i v e W r i t i n g i s d e…" at bounding box center [863, 479] width 340 height 201
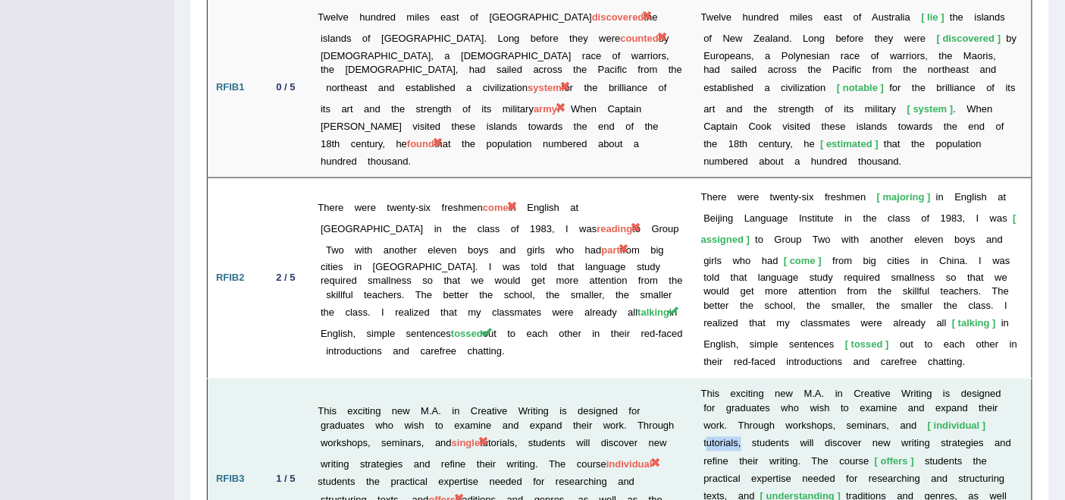
drag, startPoint x: 971, startPoint y: 275, endPoint x: 937, endPoint y: 277, distance: 34.1
click at [937, 379] on td "T h i s e x c i t i n g n e w M . A . i n C r e a t i v e W r i t i n g i s d e…" at bounding box center [863, 479] width 340 height 201
drag, startPoint x: 907, startPoint y: 277, endPoint x: 937, endPoint y: 277, distance: 29.6
click at [937, 379] on td "T h i s e x c i t i n g n e w M . A . i n C r e a t i v e W r i t i n g i s d e…" at bounding box center [863, 479] width 340 height 201
drag, startPoint x: 944, startPoint y: 326, endPoint x: 953, endPoint y: 326, distance: 9.1
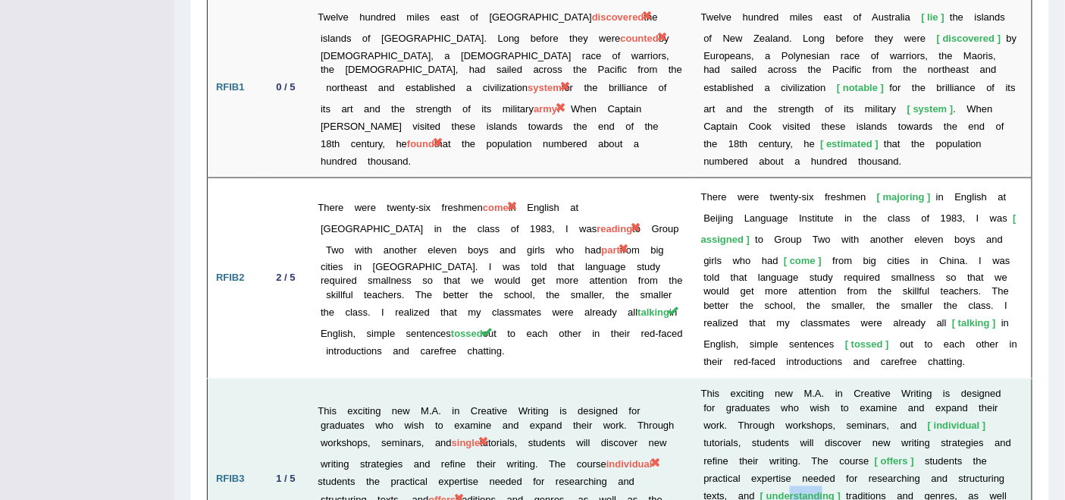
click at [841, 491] on span "understanding" at bounding box center [800, 496] width 80 height 11
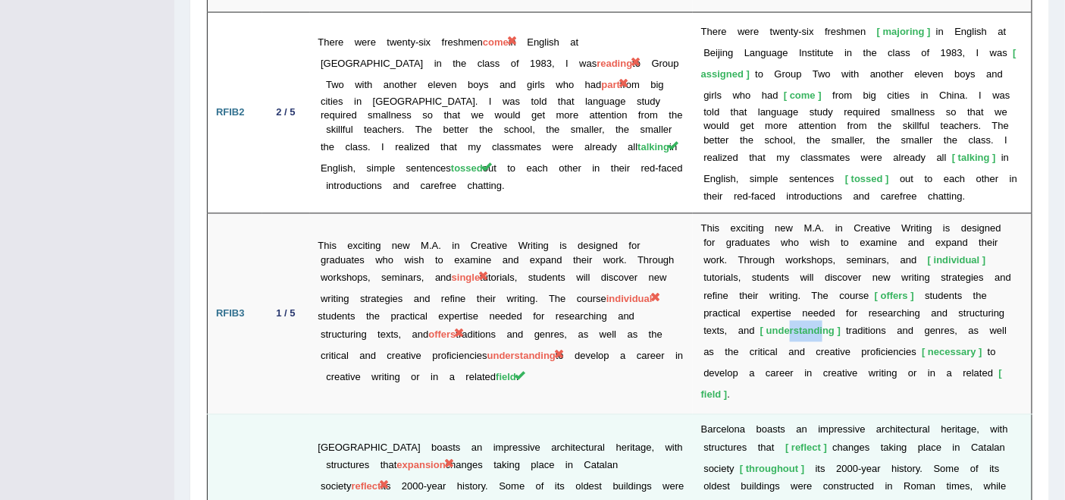
scroll to position [2779, 0]
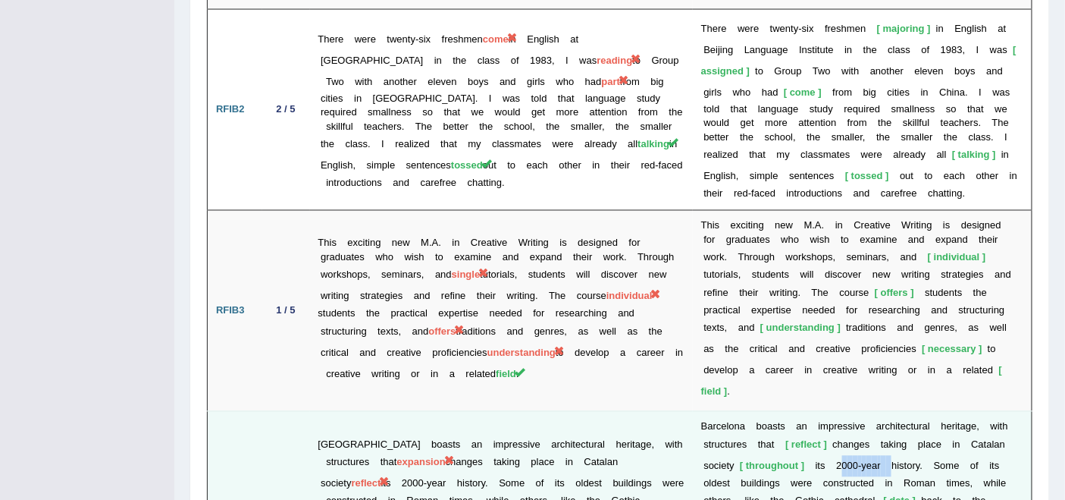
drag, startPoint x: 864, startPoint y: 287, endPoint x: 870, endPoint y: 293, distance: 8.1
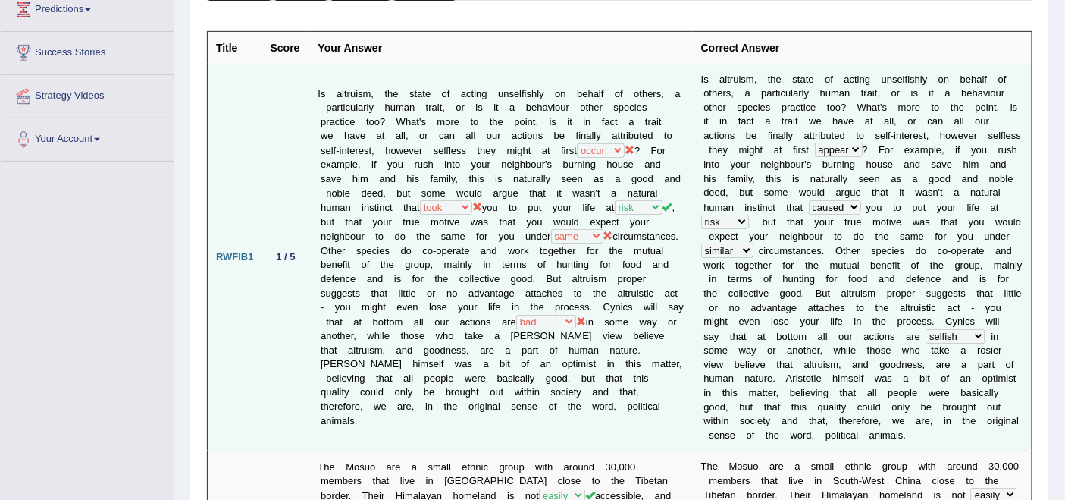
scroll to position [0, 0]
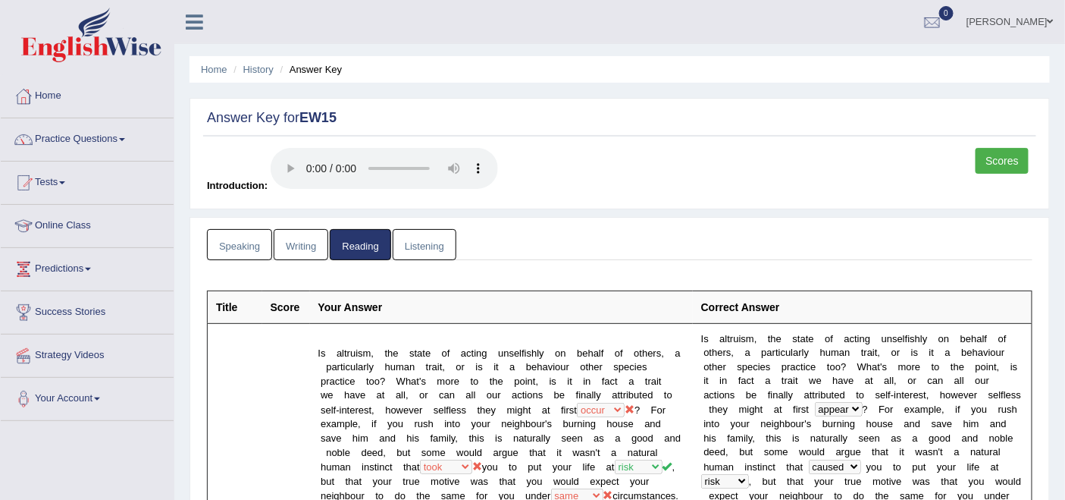
click at [427, 237] on link "Listening" at bounding box center [425, 244] width 64 height 31
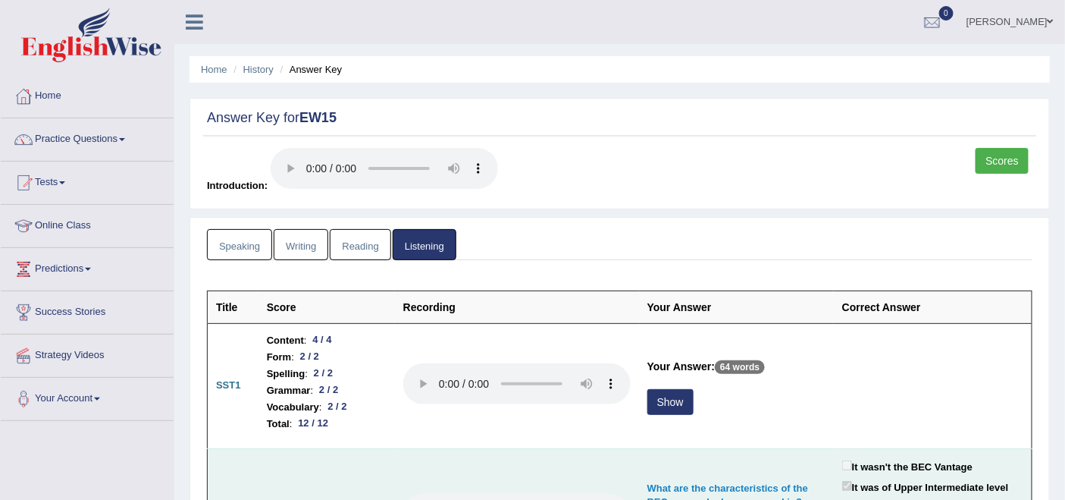
scroll to position [252, 0]
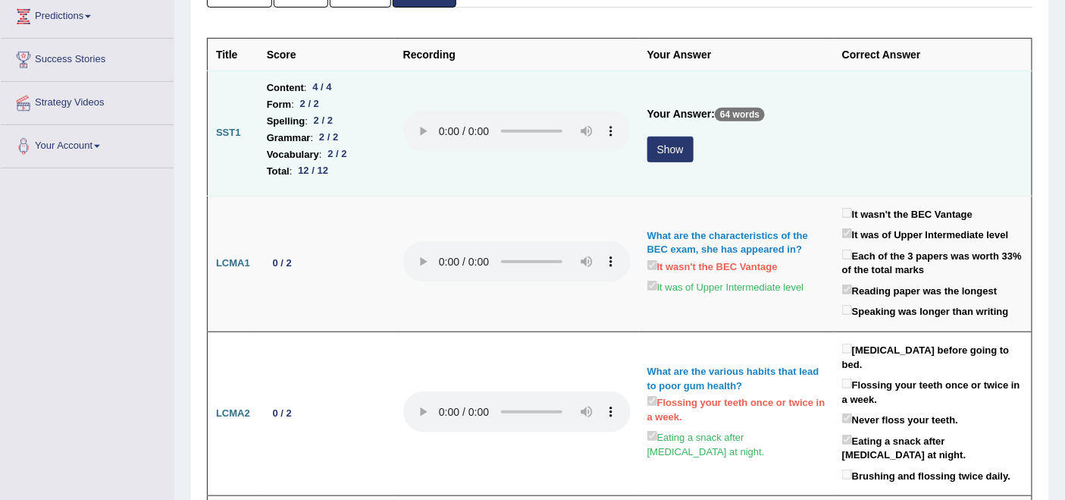
click at [679, 139] on button "Show" at bounding box center [670, 149] width 46 height 26
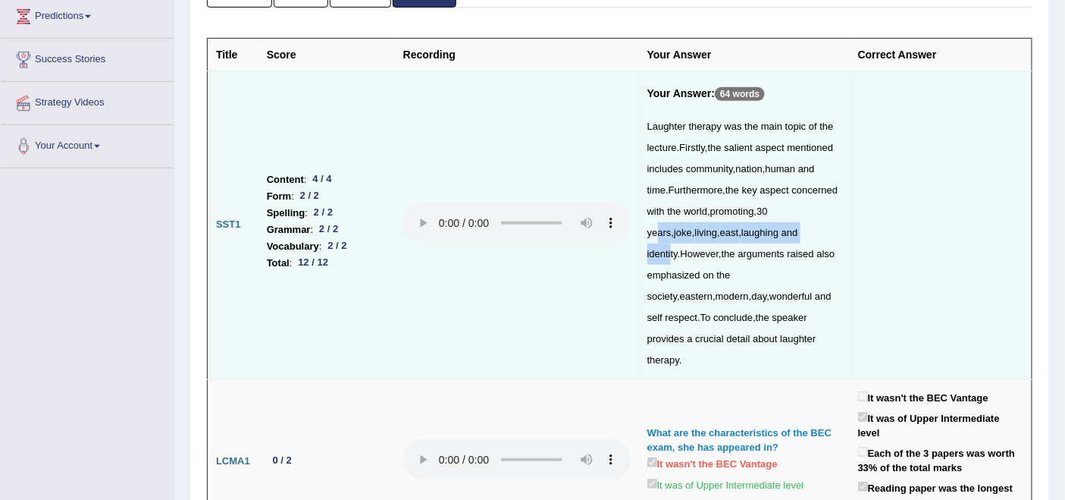
drag, startPoint x: 726, startPoint y: 224, endPoint x: 729, endPoint y: 246, distance: 22.9
click at [729, 246] on div "Laughter therapy was the main topic of the lecture . Firstly , the salient aspe…" at bounding box center [744, 243] width 194 height 255
click at [747, 267] on div "Laughter therapy was the main topic of the lecture . Firstly , the salient aspe…" at bounding box center [744, 243] width 194 height 255
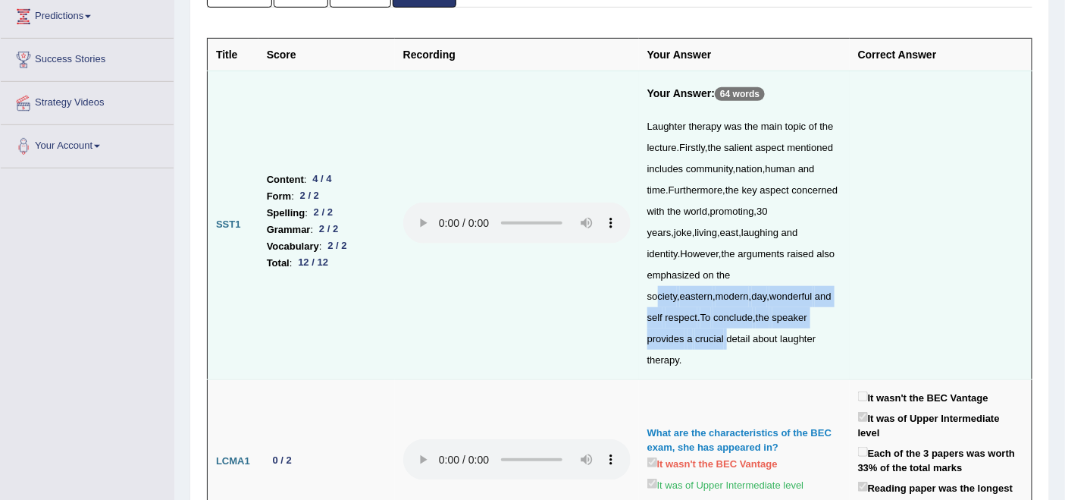
drag, startPoint x: 676, startPoint y: 298, endPoint x: 779, endPoint y: 331, distance: 108.4
click at [779, 331] on div "Laughter therapy was the main topic of the lecture . Firstly , the salient aspe…" at bounding box center [744, 243] width 194 height 255
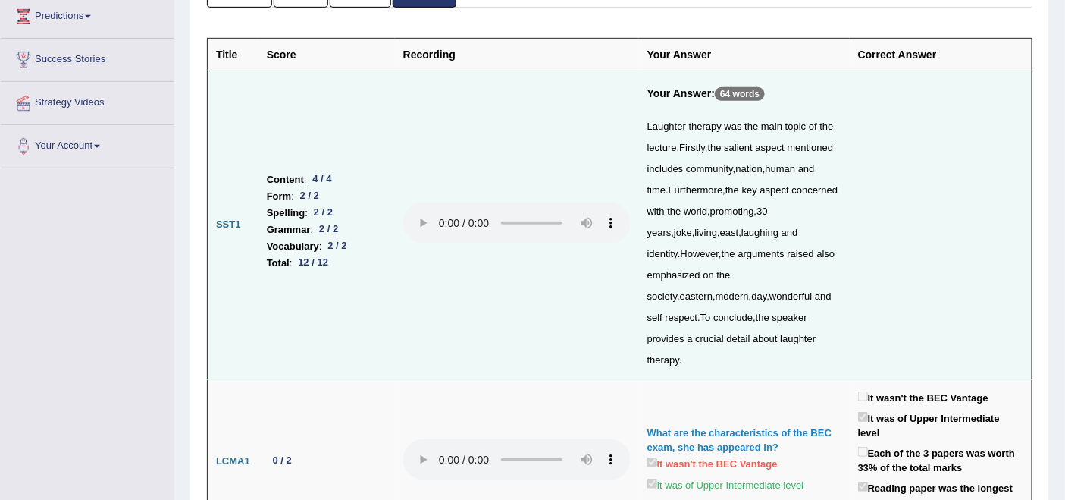
drag, startPoint x: 772, startPoint y: 352, endPoint x: 757, endPoint y: 360, distance: 16.6
click at [770, 353] on div "Laughter therapy was the main topic of the lecture . Firstly , the salient aspe…" at bounding box center [744, 243] width 194 height 255
click at [756, 365] on div "Laughter therapy was the main topic of the lecture . Firstly , the salient aspe…" at bounding box center [744, 243] width 194 height 255
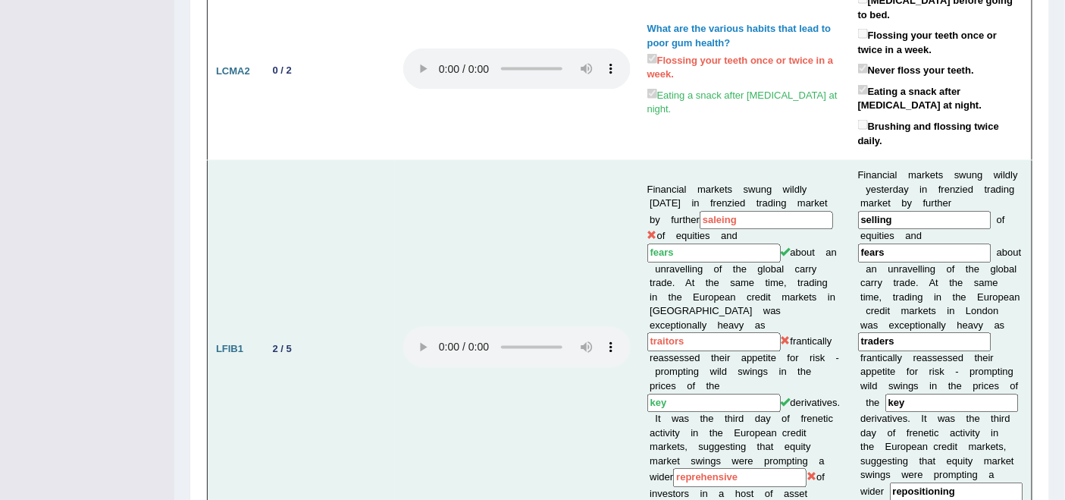
scroll to position [842, 0]
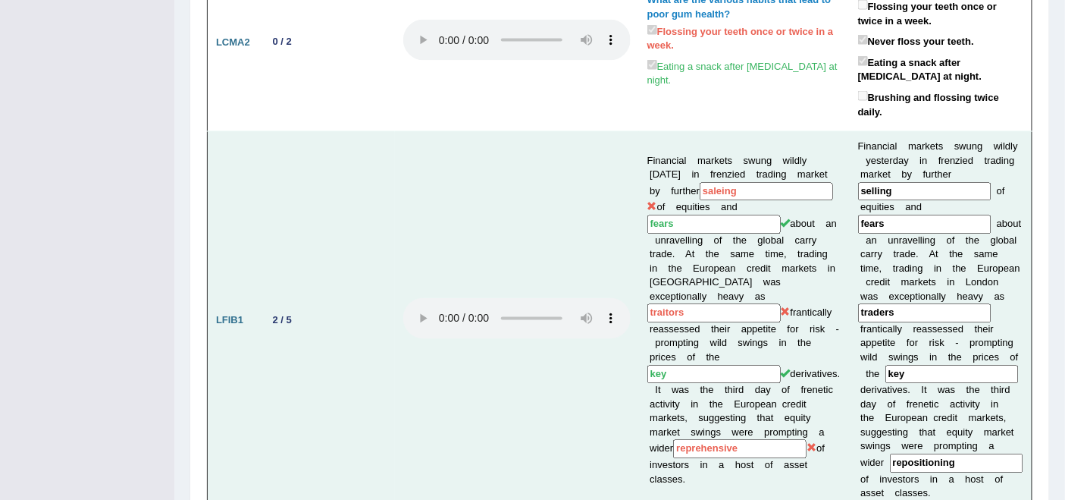
drag, startPoint x: 657, startPoint y: 267, endPoint x: 708, endPoint y: 267, distance: 51.6
click at [708, 304] on input "traitors" at bounding box center [713, 313] width 133 height 19
drag, startPoint x: 652, startPoint y: 418, endPoint x: 694, endPoint y: 420, distance: 42.5
click at [694, 440] on input "reprehensive" at bounding box center [739, 449] width 133 height 19
click at [755, 451] on td "Financial markets swung wildly yesterday in frenzied trading market by further …" at bounding box center [744, 321] width 211 height 378
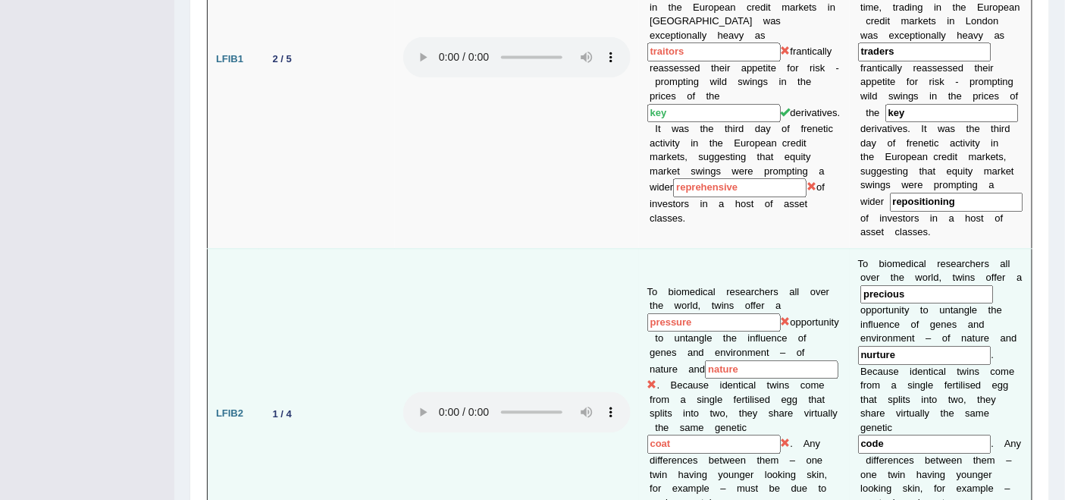
scroll to position [1179, 0]
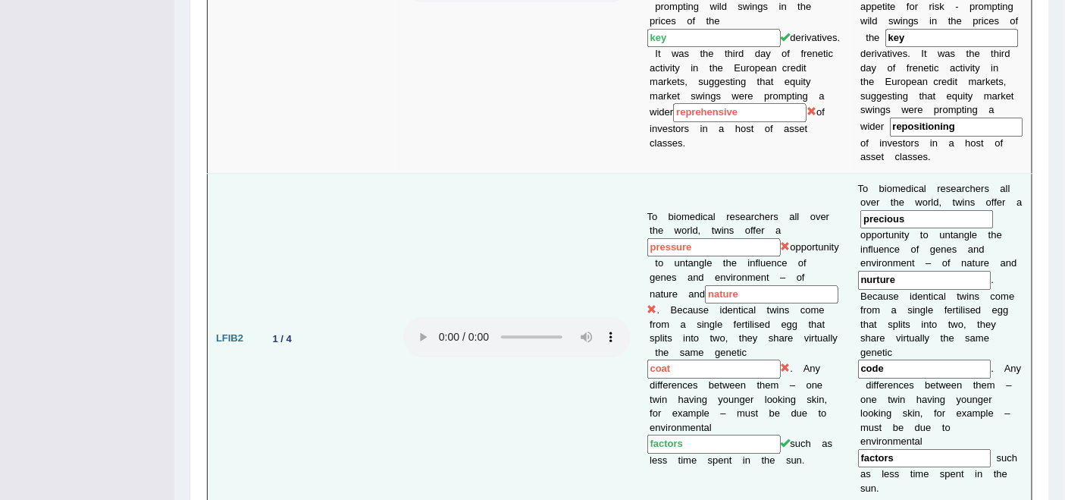
drag, startPoint x: 644, startPoint y: 381, endPoint x: 682, endPoint y: 377, distance: 38.9
click at [682, 377] on td "To biomedical researchers all over the world, twins offer a pressure opportunit…" at bounding box center [744, 338] width 211 height 331
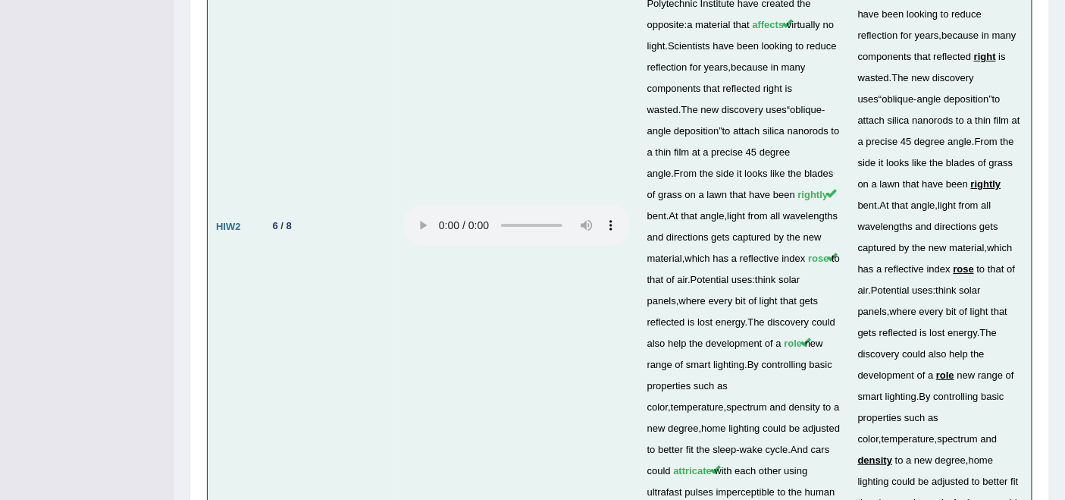
scroll to position [3816, 0]
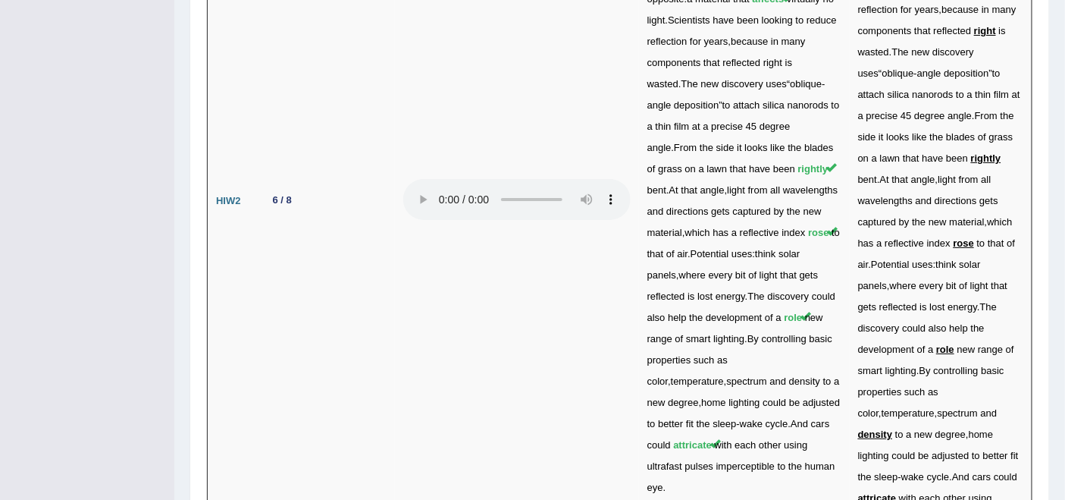
drag, startPoint x: 264, startPoint y: 333, endPoint x: 278, endPoint y: 331, distance: 14.6
drag, startPoint x: 265, startPoint y: 265, endPoint x: 275, endPoint y: 263, distance: 10.1
drag, startPoint x: 266, startPoint y: 393, endPoint x: 283, endPoint y: 392, distance: 16.7
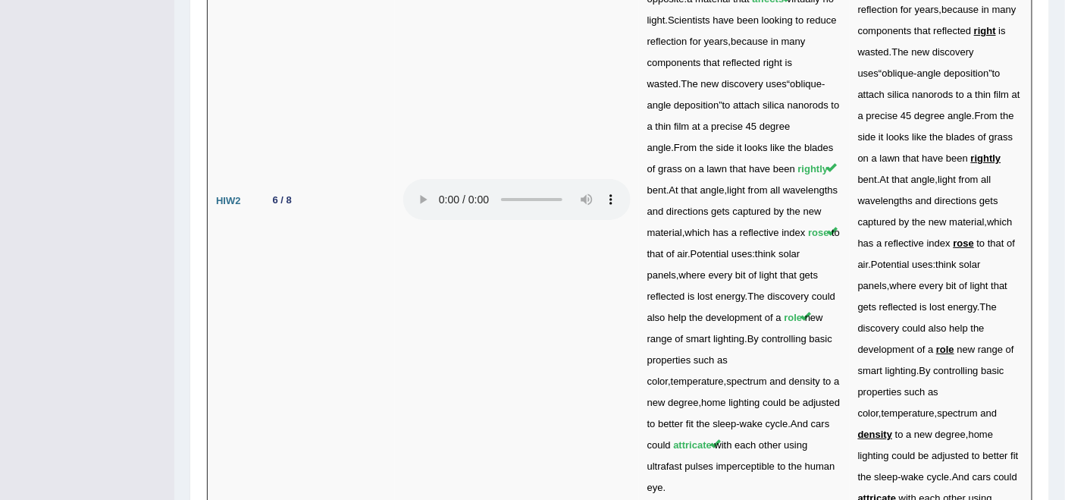
drag, startPoint x: 268, startPoint y: 336, endPoint x: 281, endPoint y: 332, distance: 12.7
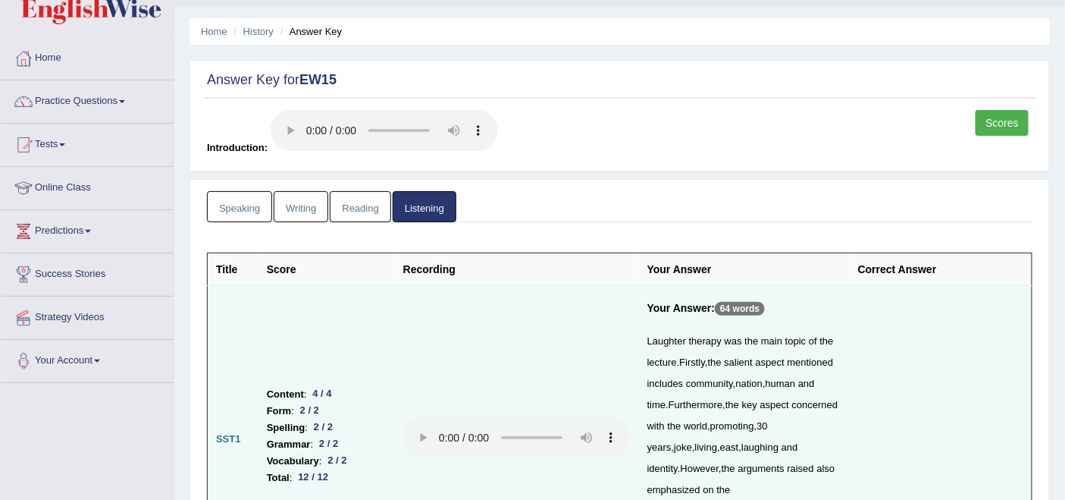
scroll to position [0, 0]
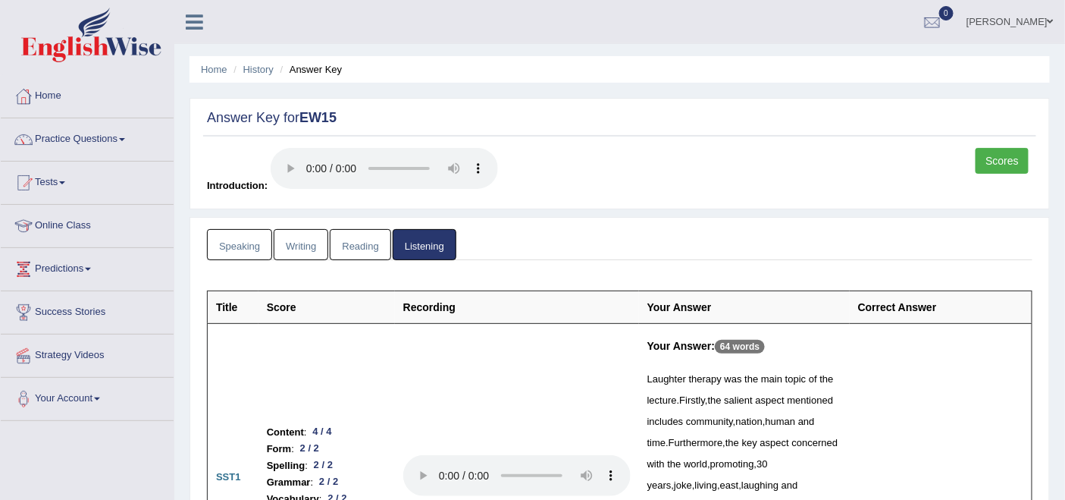
click at [993, 160] on link "Scores" at bounding box center [1002, 161] width 53 height 26
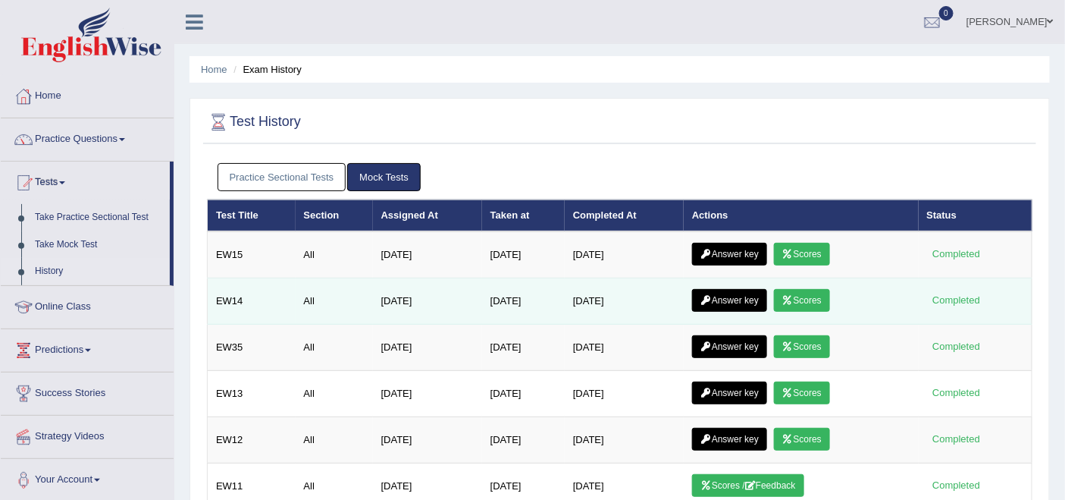
click at [757, 299] on link "Answer key" at bounding box center [729, 300] width 75 height 23
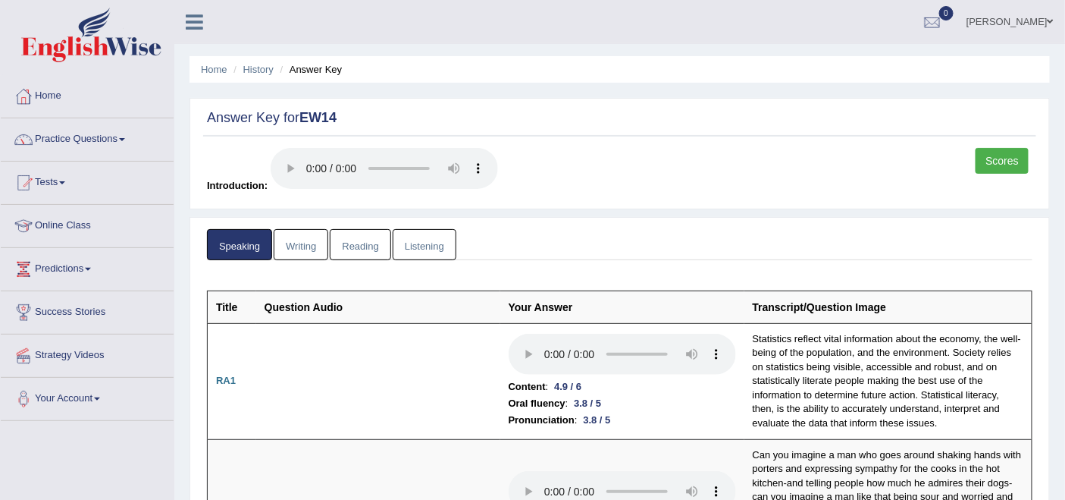
click at [1007, 155] on link "Scores" at bounding box center [1002, 161] width 53 height 26
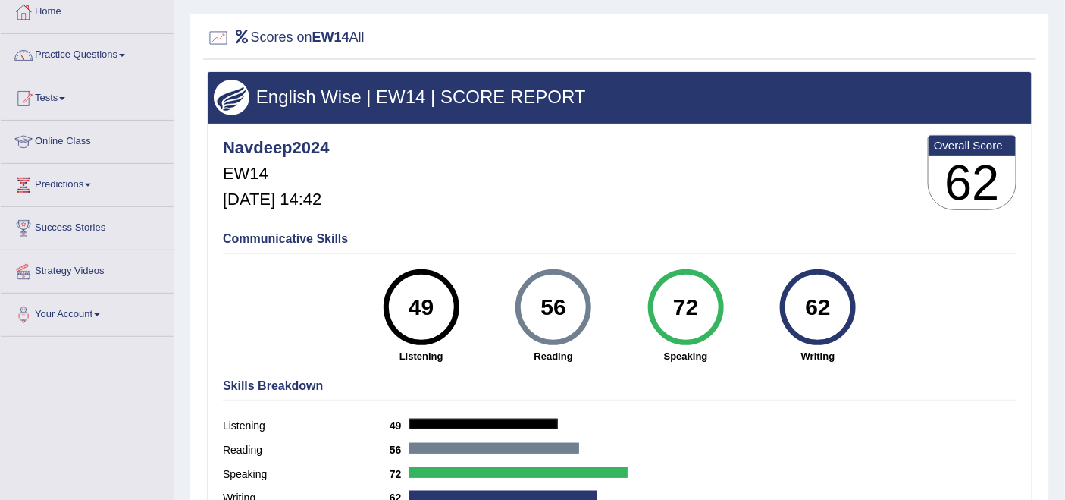
scroll to position [168, 0]
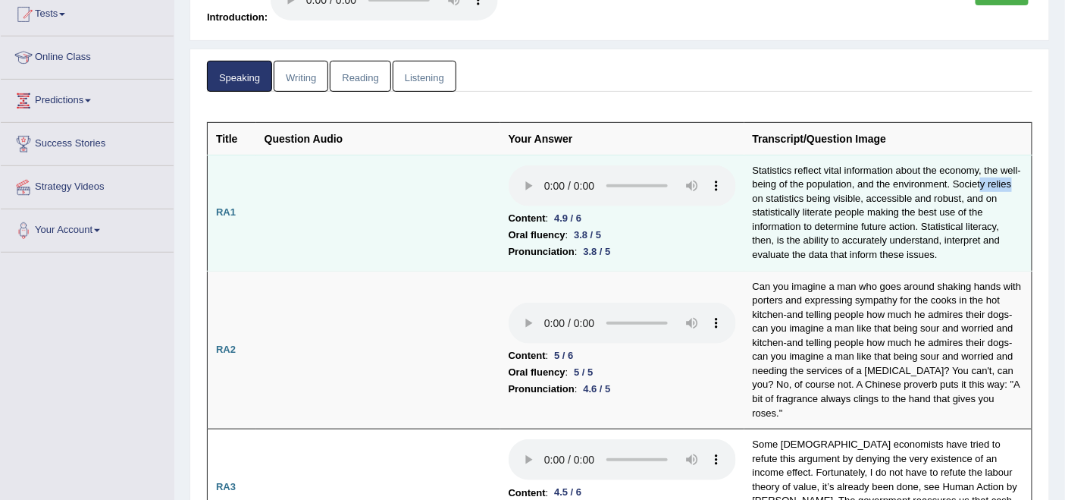
drag, startPoint x: 982, startPoint y: 188, endPoint x: 1024, endPoint y: 183, distance: 42.7
click at [1024, 183] on td "Statistics reflect vital information about the economy, the well-being of the p…" at bounding box center [888, 213] width 288 height 116
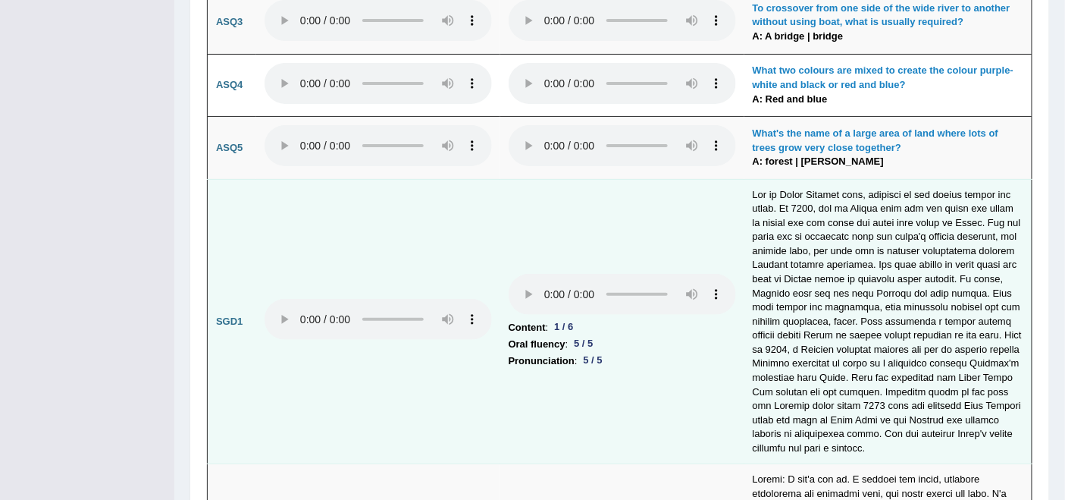
scroll to position [3959, 0]
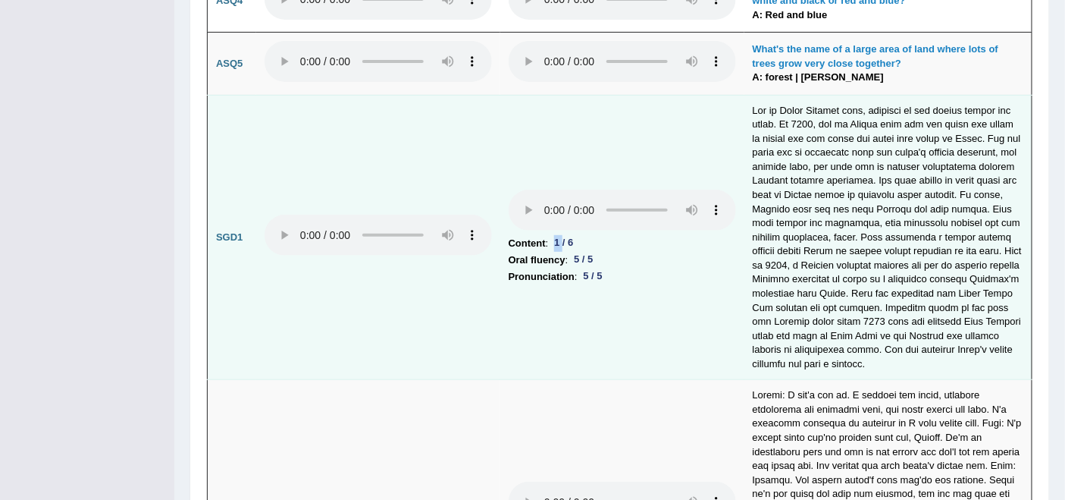
drag, startPoint x: 550, startPoint y: 174, endPoint x: 569, endPoint y: 180, distance: 19.2
click at [566, 235] on li "Content : 1 / 6" at bounding box center [622, 243] width 227 height 17
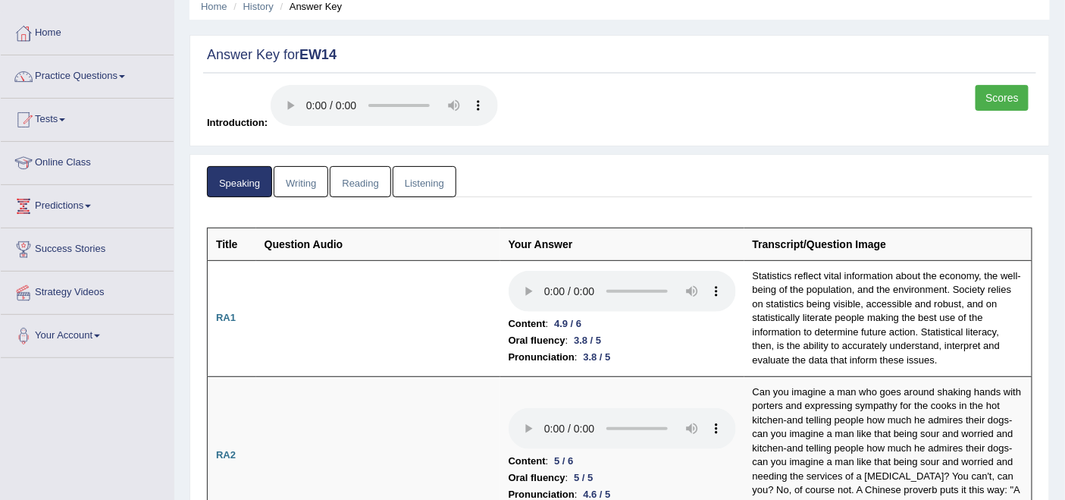
scroll to position [62, 0]
click at [303, 181] on link "Writing" at bounding box center [301, 182] width 55 height 31
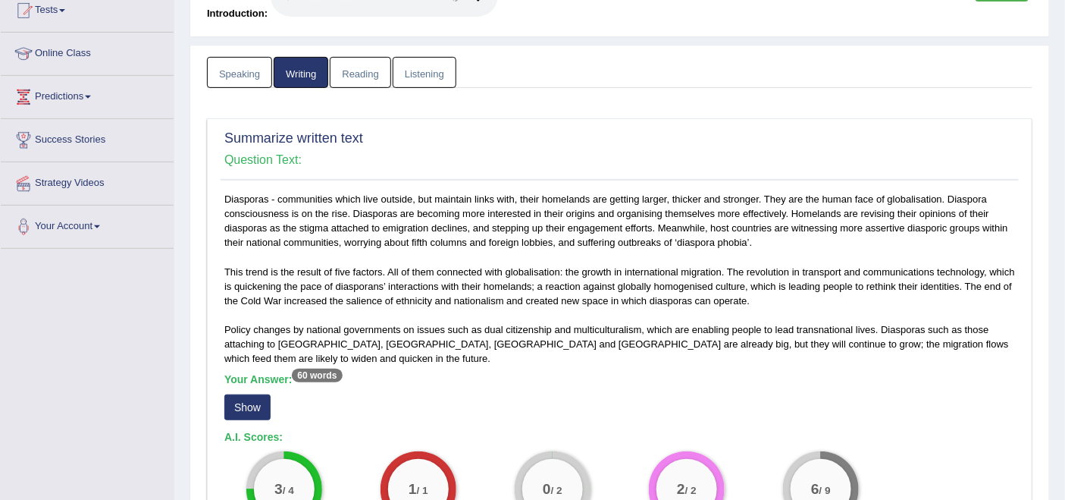
scroll to position [230, 0]
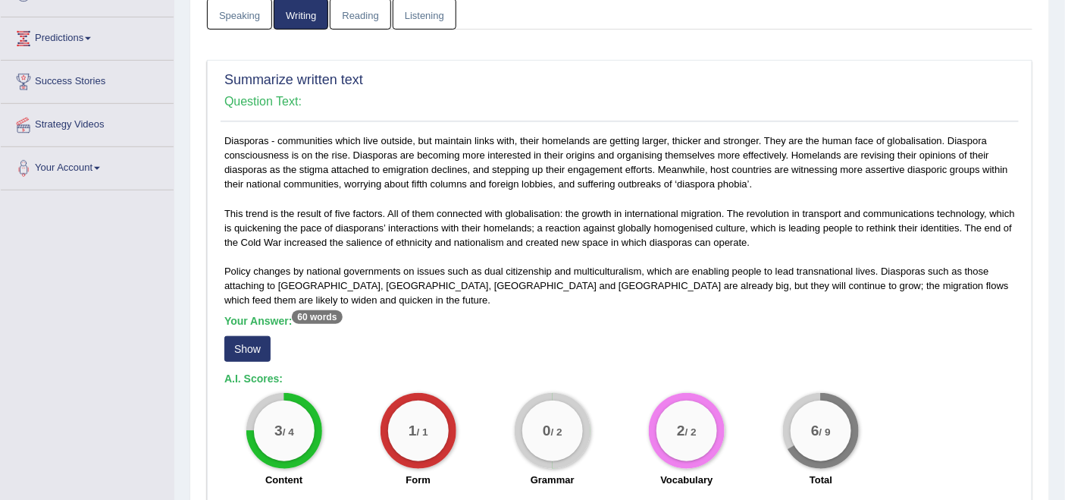
click at [247, 336] on button "Show" at bounding box center [247, 349] width 46 height 26
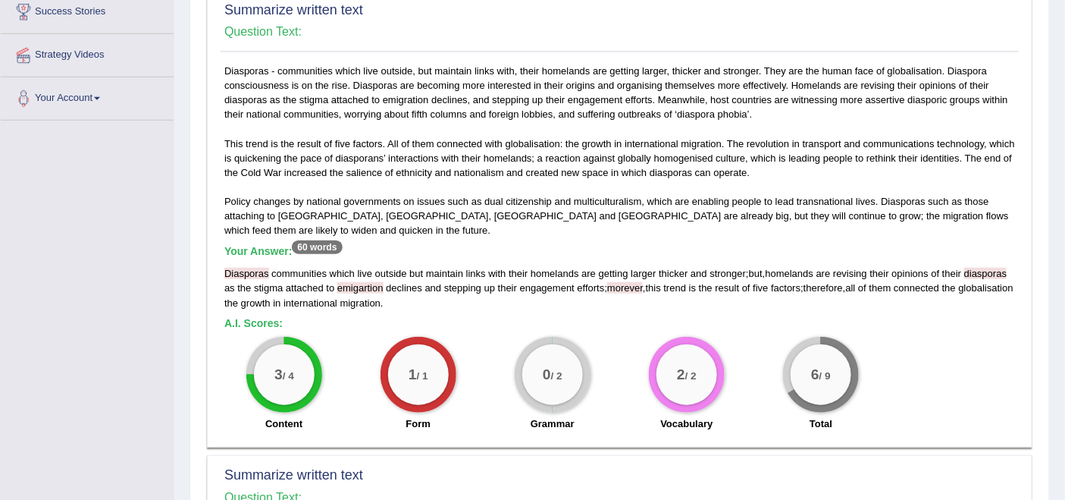
scroll to position [315, 0]
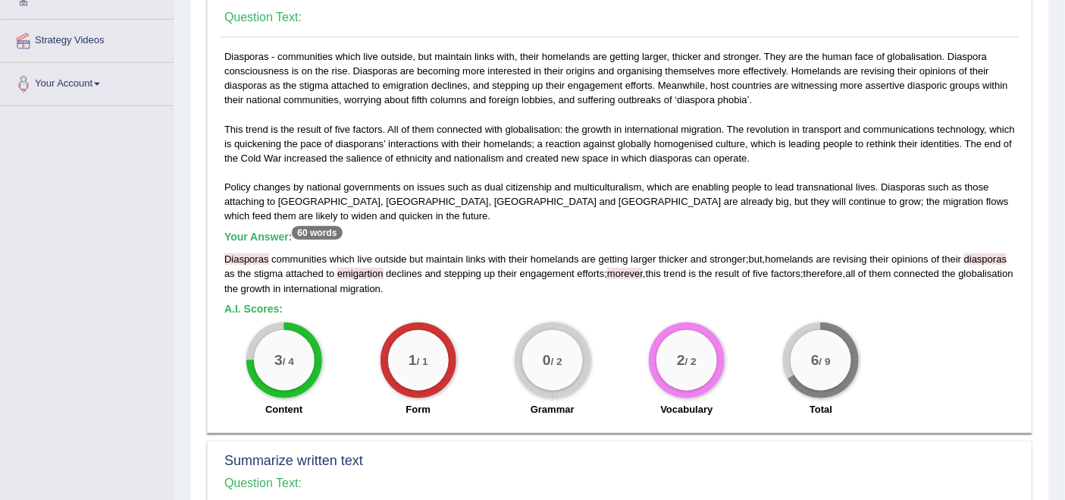
click at [631, 268] on span "morever" at bounding box center [625, 273] width 36 height 11
click at [372, 268] on span "emigartion" at bounding box center [360, 273] width 46 height 11
drag, startPoint x: 741, startPoint y: 240, endPoint x: 778, endPoint y: 240, distance: 36.4
click at [778, 252] on div "Diasporas communities which live outside but maintain links with their homeland…" at bounding box center [619, 273] width 791 height 43
drag, startPoint x: 807, startPoint y: 252, endPoint x: 851, endPoint y: 258, distance: 43.5
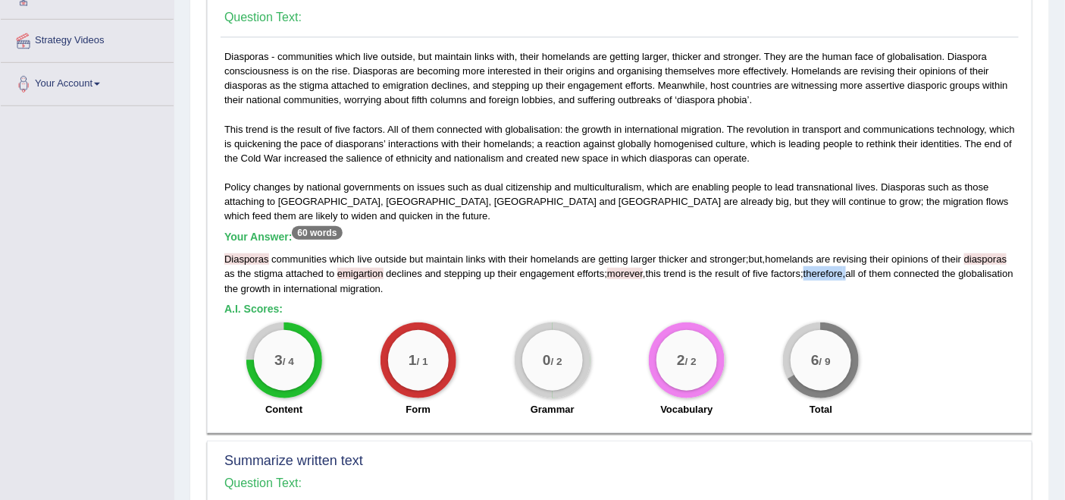
click at [851, 258] on div "Diasporas communities which live outside but maintain links with their homeland…" at bounding box center [619, 273] width 791 height 43
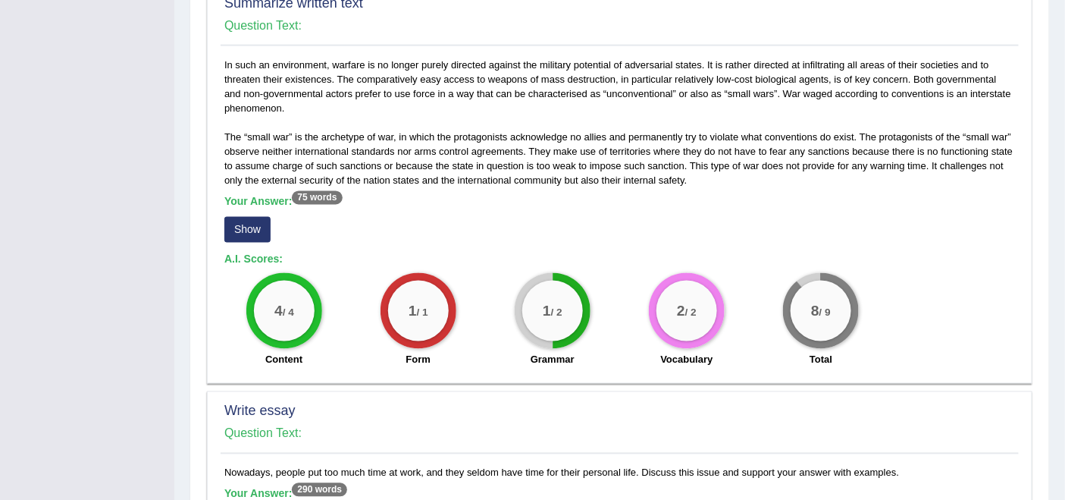
scroll to position [820, 0]
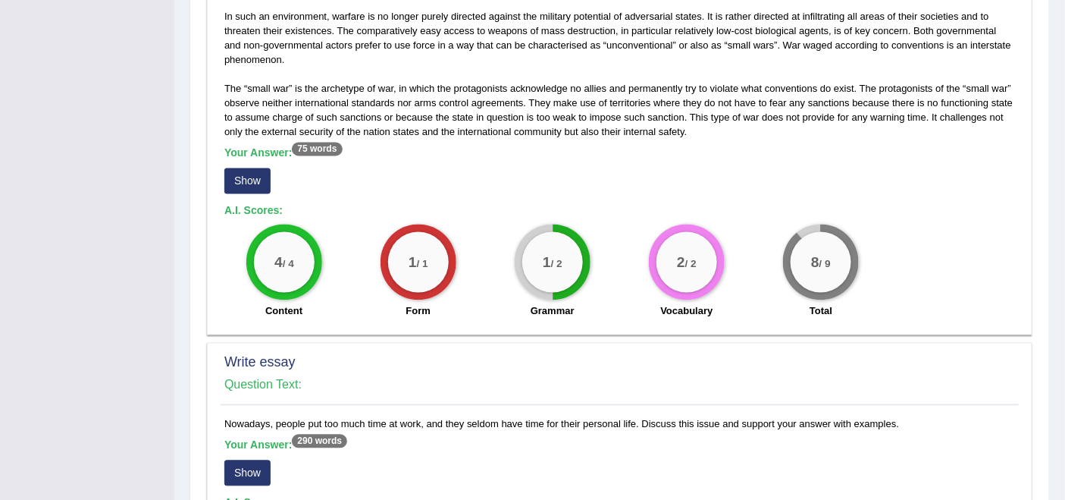
click at [250, 168] on button "Show" at bounding box center [247, 181] width 46 height 26
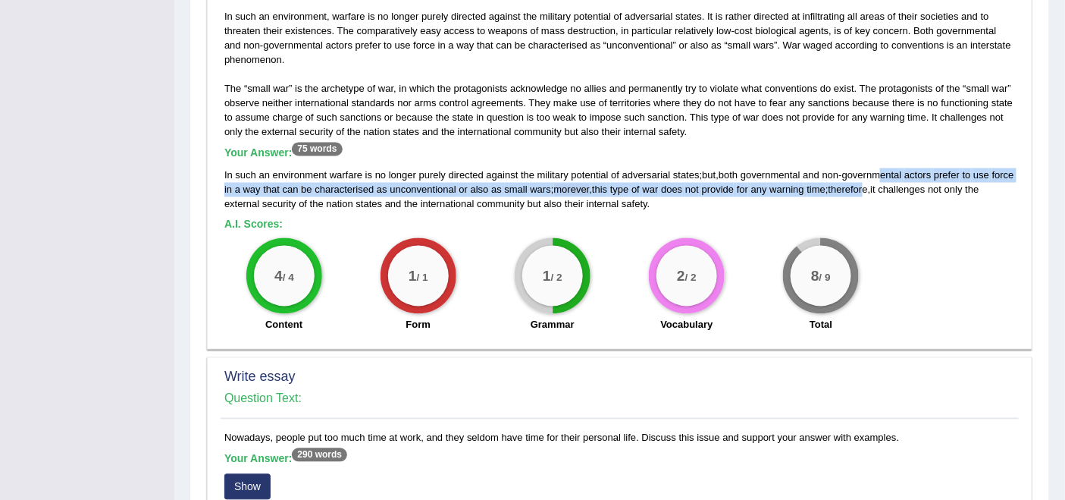
click at [898, 168] on div "In such an environment warfare is no longer purely directed against the militar…" at bounding box center [619, 189] width 791 height 43
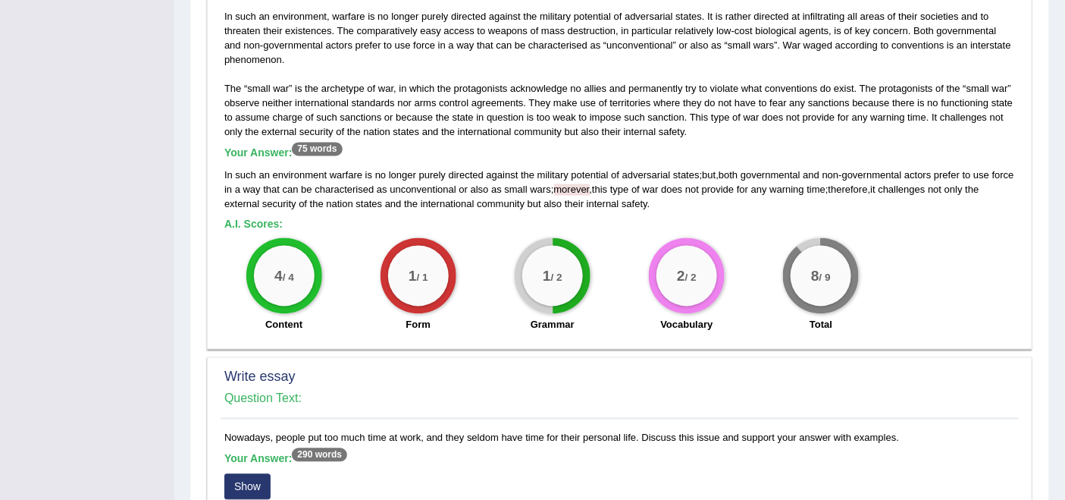
click at [409, 392] on h4 "Question Text:" at bounding box center [619, 399] width 791 height 14
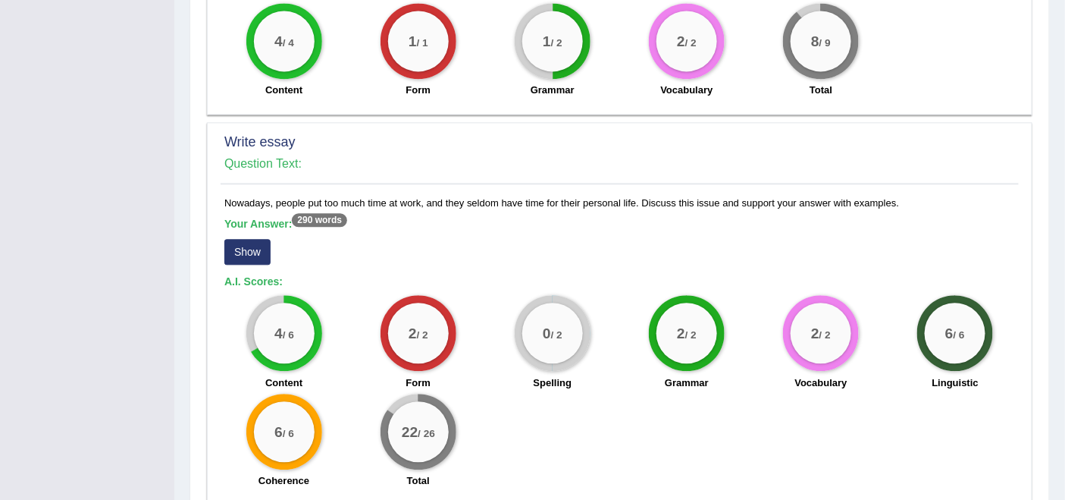
scroll to position [1109, 0]
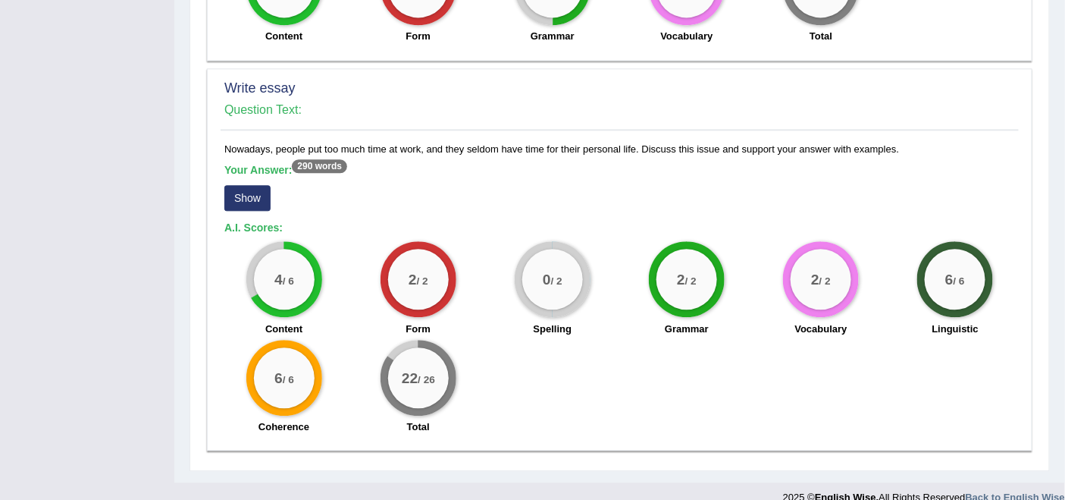
click at [248, 185] on button "Show" at bounding box center [247, 198] width 46 height 26
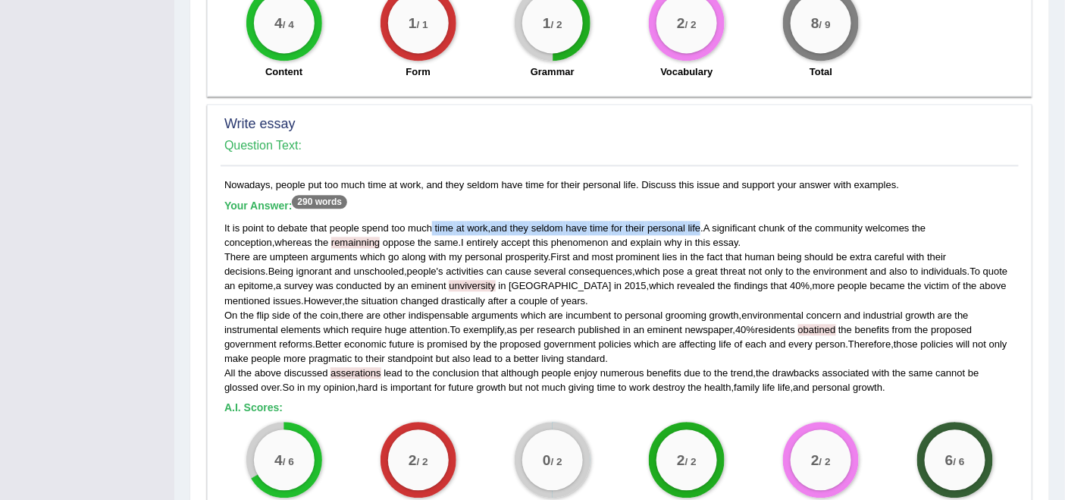
drag, startPoint x: 432, startPoint y: 206, endPoint x: 682, endPoint y: 237, distance: 252.0
click at [703, 221] on div "It is point to debate that people spend too much time at work , and they seldom…" at bounding box center [619, 308] width 791 height 174
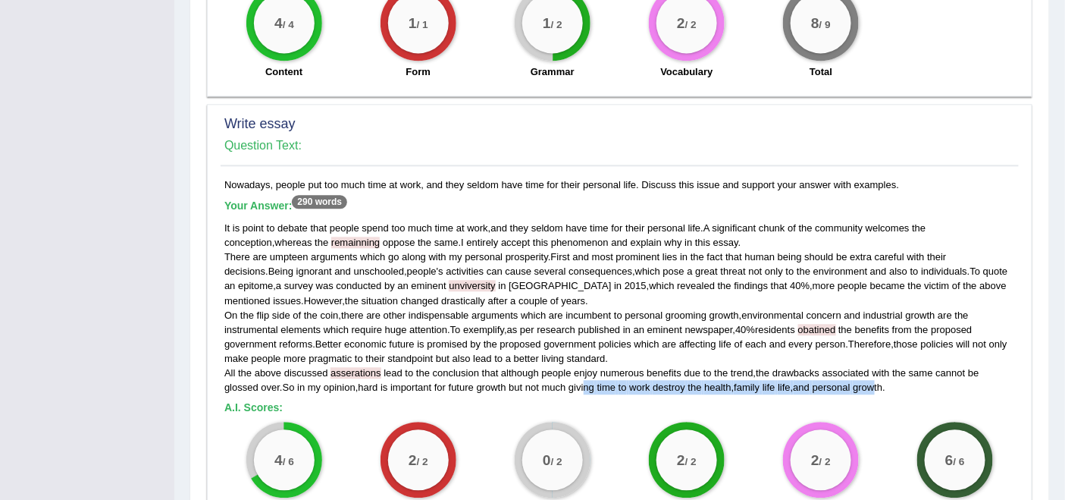
drag, startPoint x: 588, startPoint y: 369, endPoint x: 885, endPoint y: 371, distance: 296.4
click at [882, 371] on div "It is point to debate that people spend too much time at work , and they seldom…" at bounding box center [619, 308] width 791 height 174
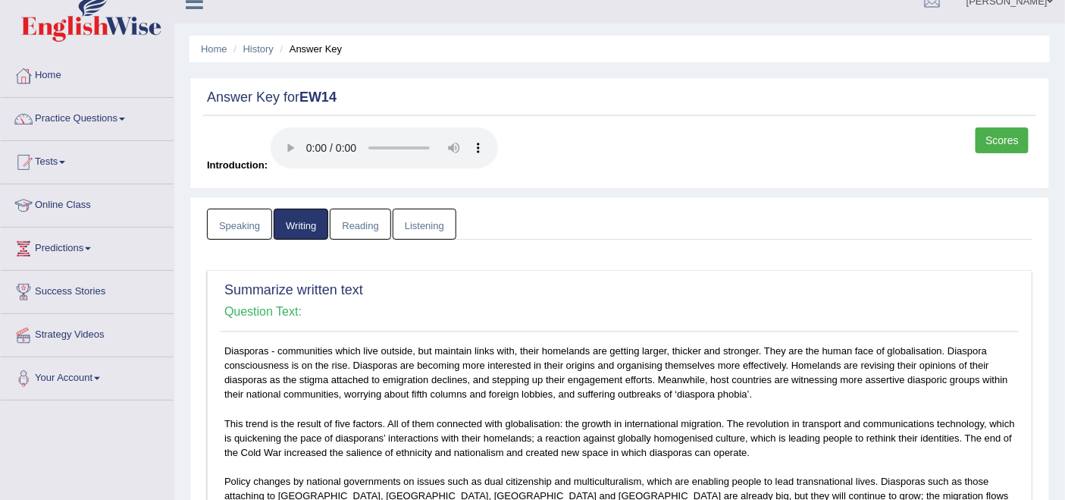
scroll to position [0, 0]
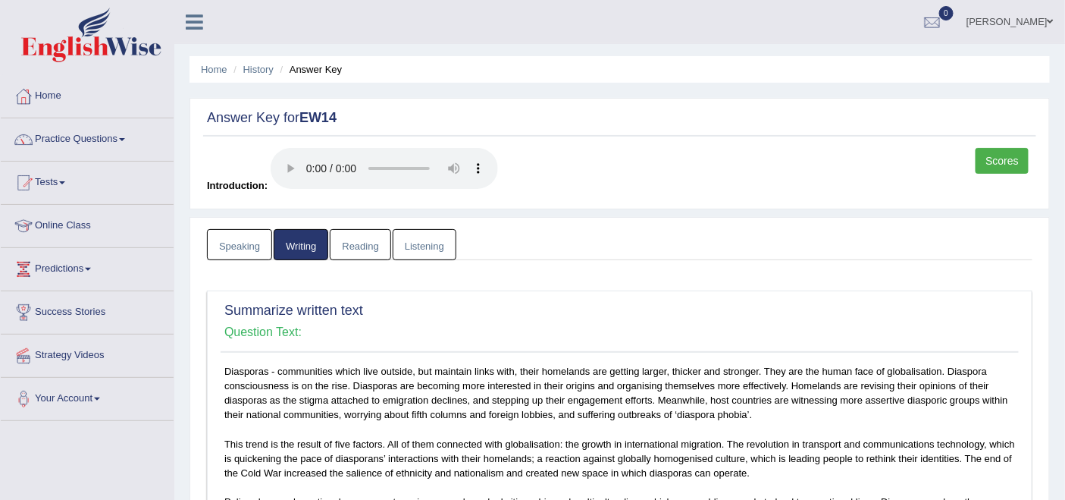
click at [426, 237] on link "Listening" at bounding box center [425, 244] width 64 height 31
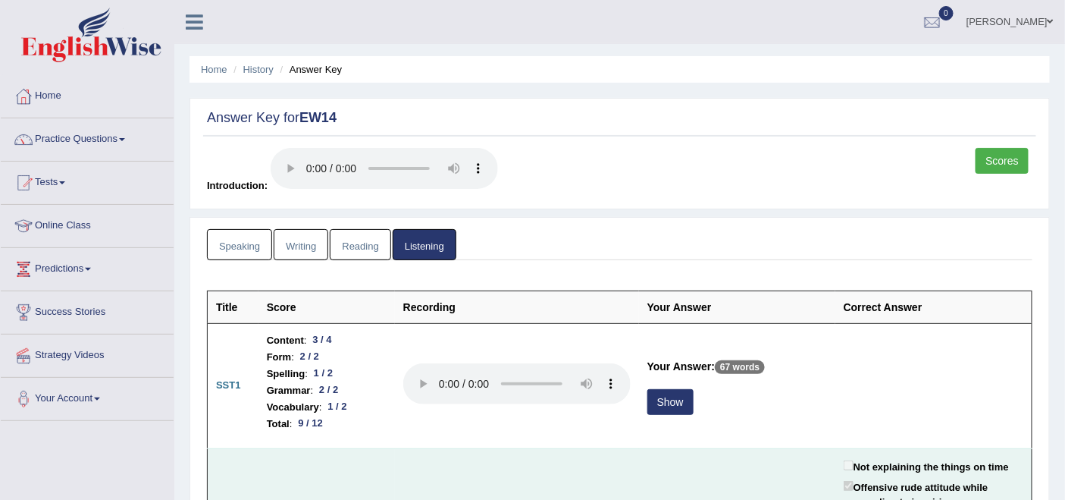
scroll to position [252, 0]
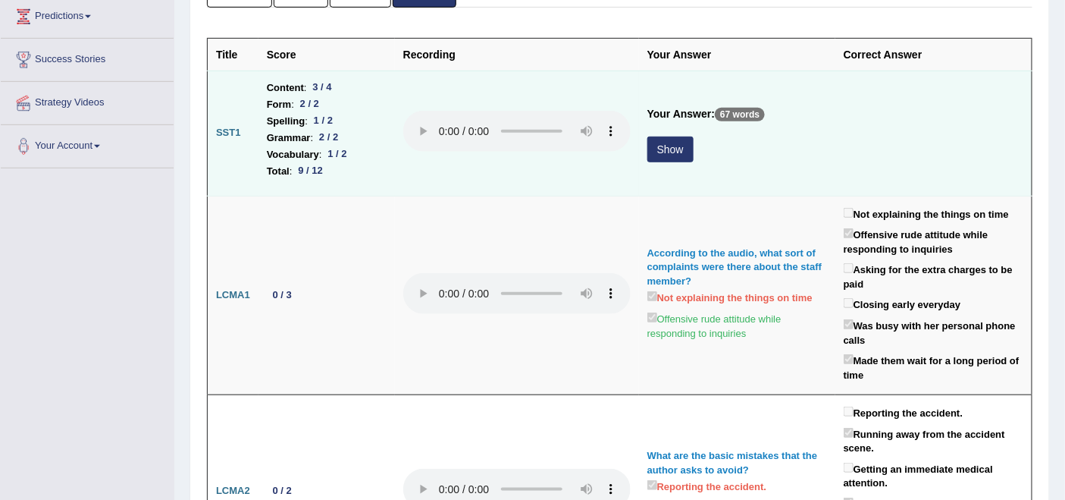
click at [664, 143] on button "Show" at bounding box center [670, 149] width 46 height 26
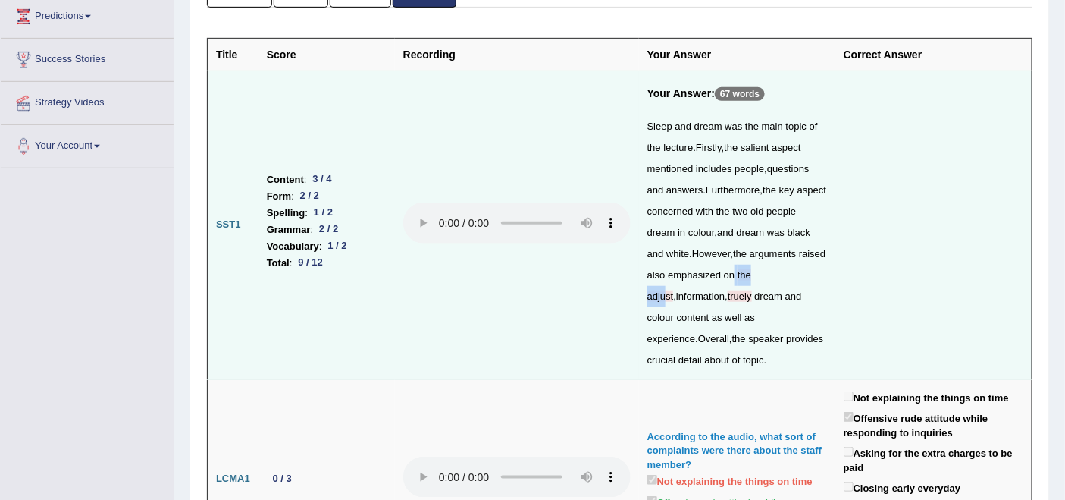
drag, startPoint x: 763, startPoint y: 273, endPoint x: 798, endPoint y: 277, distance: 35.1
click at [798, 277] on div "Sleep and dream was the main topic of the lecture . Firstly , the salient aspec…" at bounding box center [737, 243] width 180 height 255
click at [729, 333] on span "Overall" at bounding box center [713, 338] width 31 height 11
drag, startPoint x: 690, startPoint y: 312, endPoint x: 766, endPoint y: 324, distance: 76.9
click at [767, 324] on div "Sleep and dream was the main topic of the lecture . Firstly , the salient aspec…" at bounding box center [737, 243] width 180 height 255
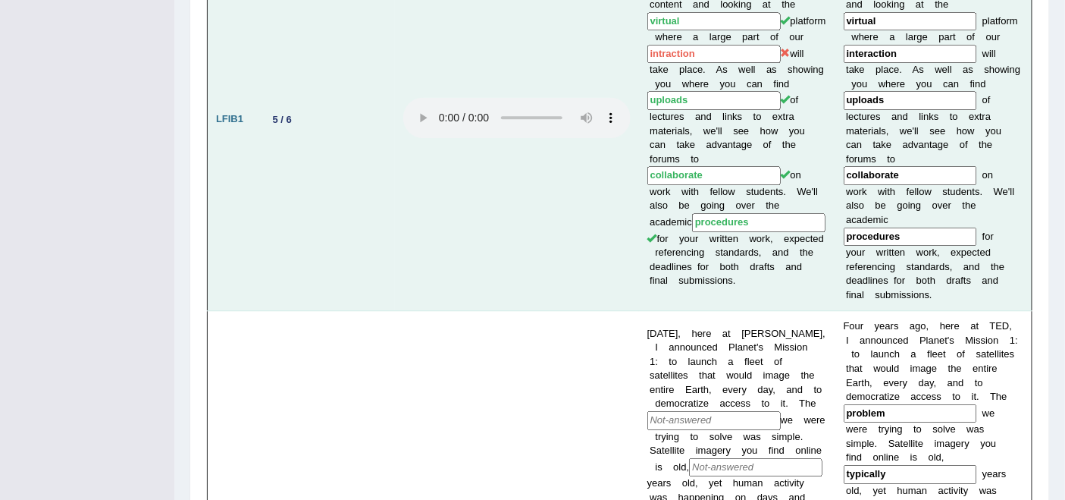
scroll to position [1011, 0]
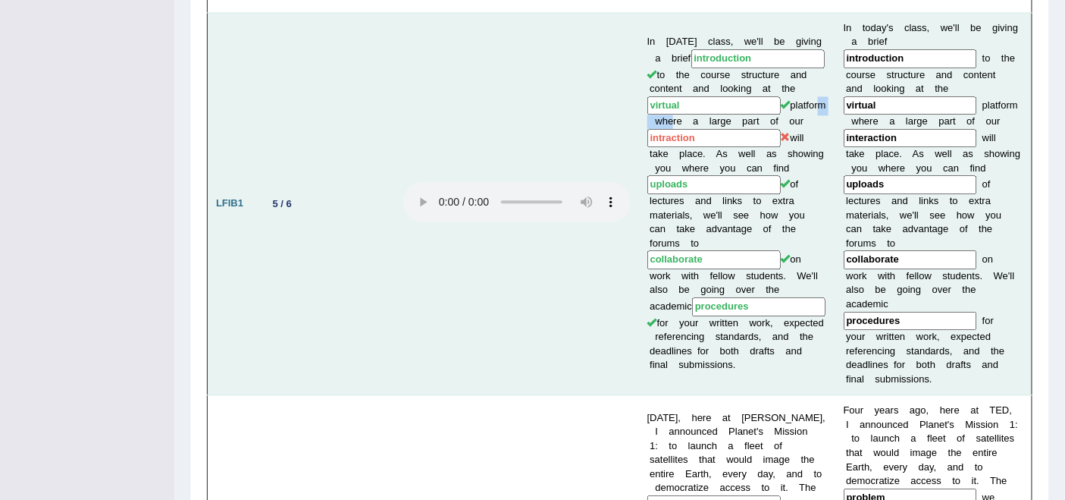
drag, startPoint x: 669, startPoint y: 106, endPoint x: 707, endPoint y: 114, distance: 38.8
click at [706, 105] on td "In today's class, we'll be giving a brief introduction to the course structure …" at bounding box center [737, 203] width 196 height 383
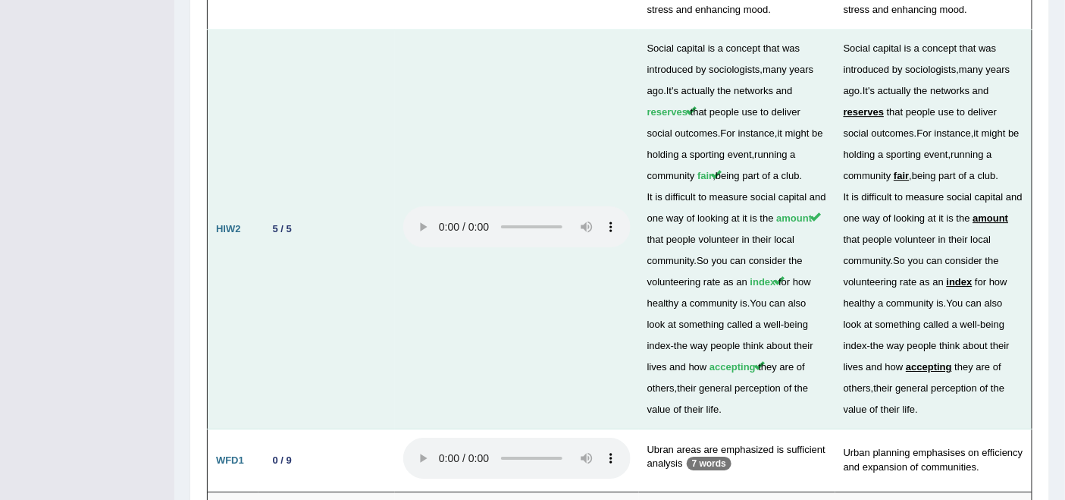
scroll to position [3546, 0]
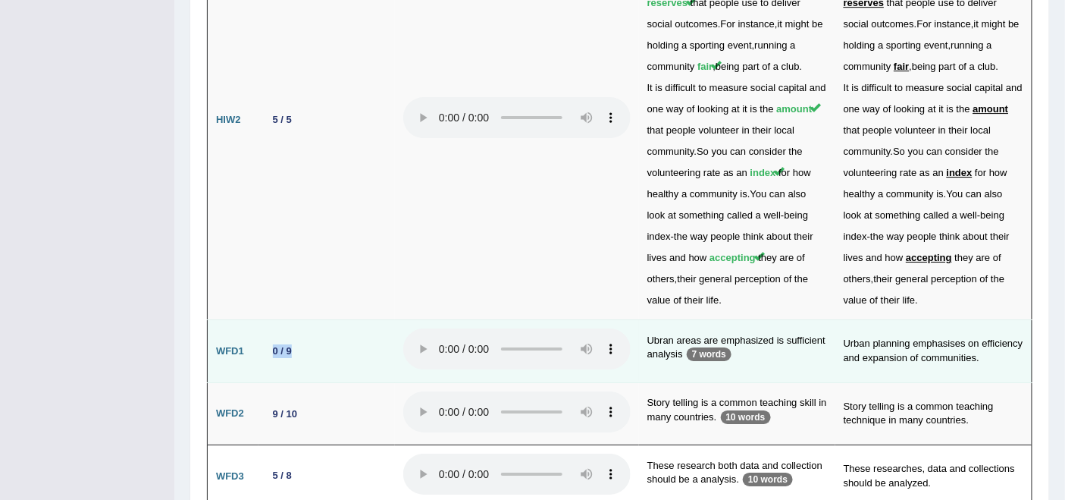
drag, startPoint x: 262, startPoint y: 264, endPoint x: 293, endPoint y: 264, distance: 31.1
click at [293, 320] on td "0 / 9" at bounding box center [327, 351] width 136 height 63
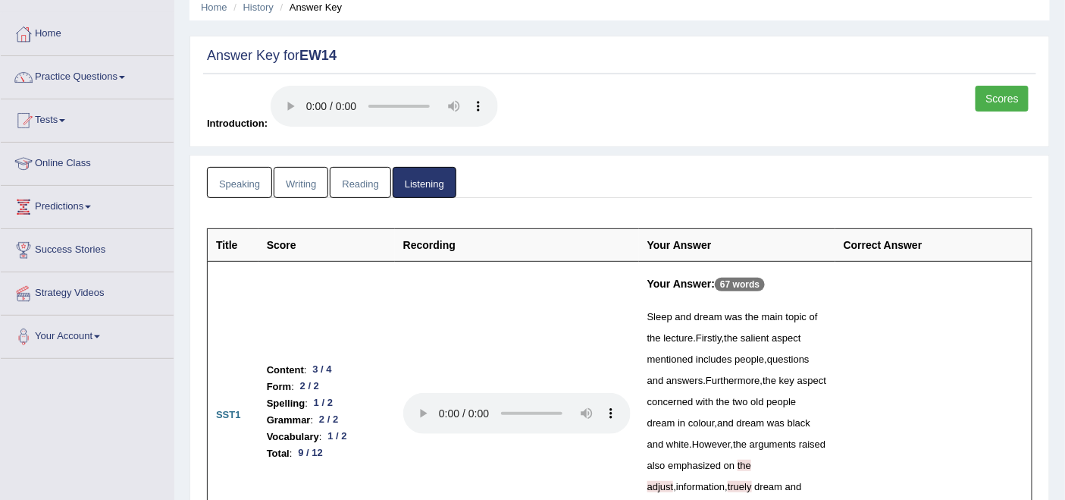
scroll to position [0, 0]
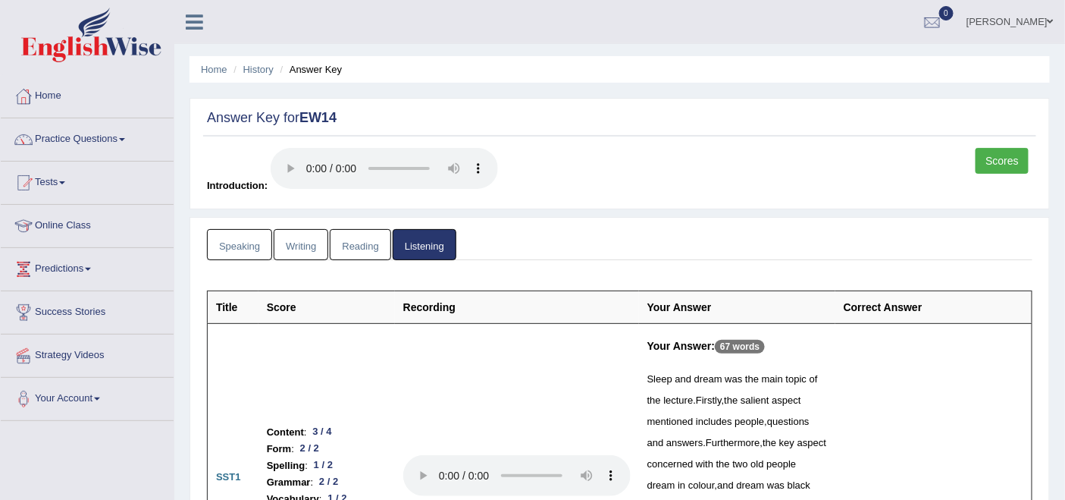
click at [1002, 154] on link "Scores" at bounding box center [1002, 161] width 53 height 26
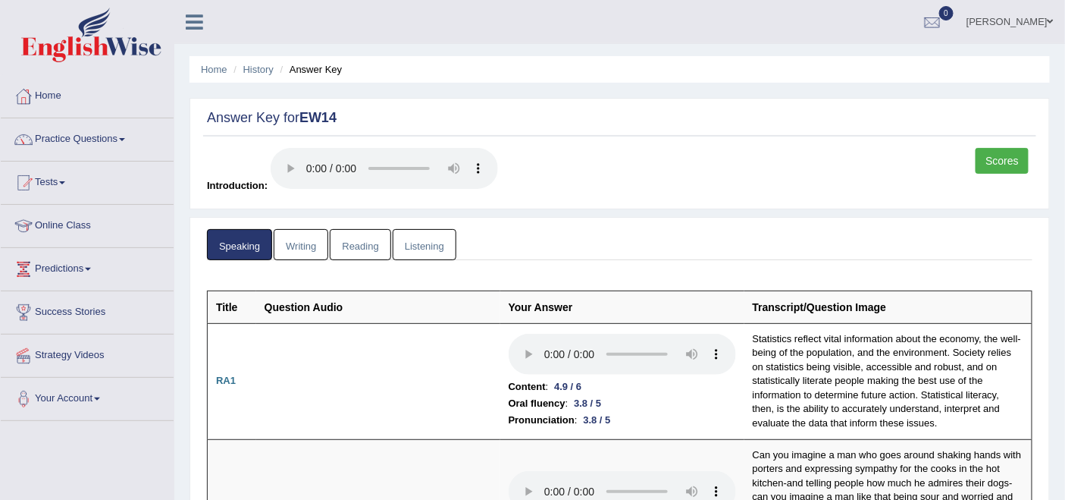
click at [354, 241] on link "Reading" at bounding box center [360, 244] width 61 height 31
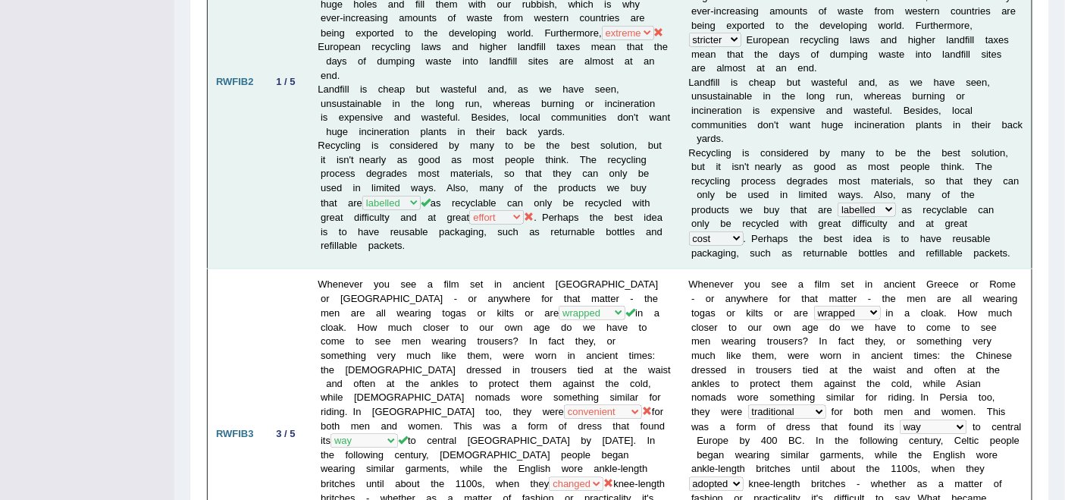
scroll to position [589, 0]
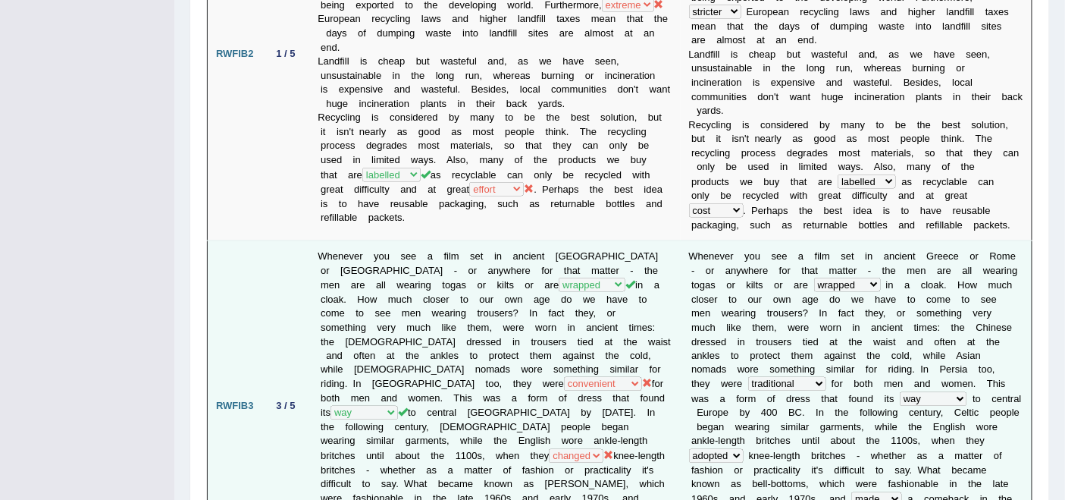
click at [776, 342] on td "W h e n e v e r y o u s e e a f i l m s e t i n a n c i e n t G r e e c e o r R…" at bounding box center [857, 406] width 352 height 331
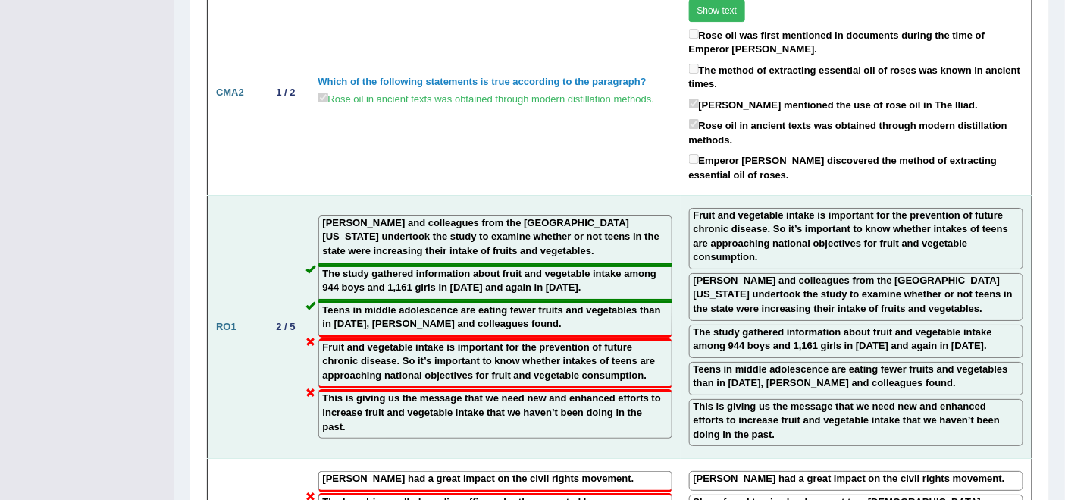
scroll to position [1769, 0]
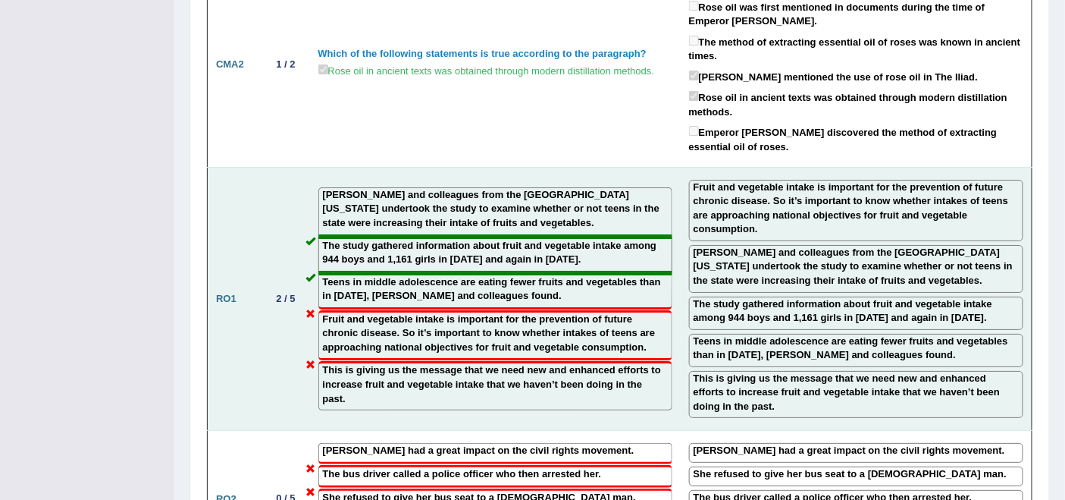
click at [390, 361] on div "This is giving us the message that we need new and enhanced efforts to increase…" at bounding box center [495, 385] width 354 height 49
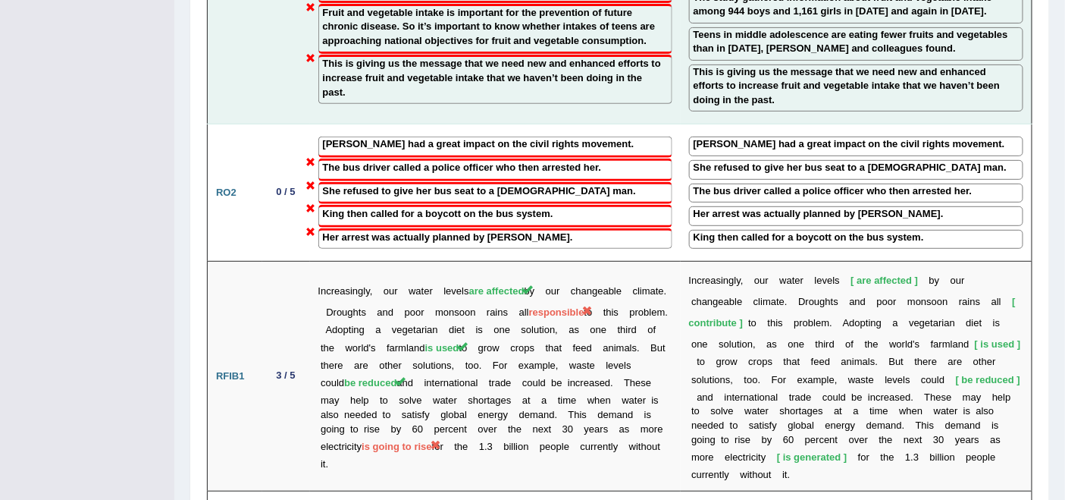
scroll to position [2105, 0]
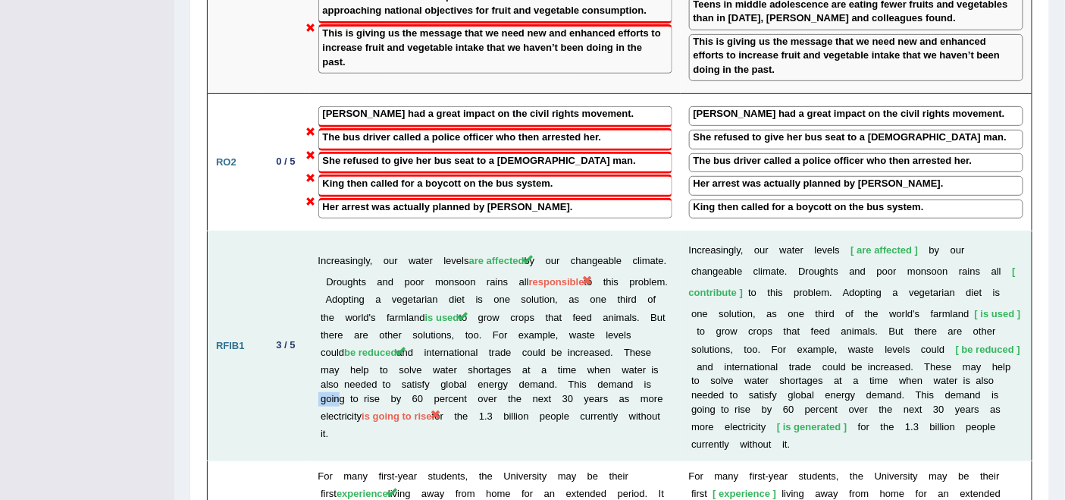
drag, startPoint x: 397, startPoint y: 299, endPoint x: 415, endPoint y: 299, distance: 18.2
click at [415, 299] on td "Increasingly, our water levels are affected by our changeable climate. Droughts…" at bounding box center [495, 345] width 371 height 229
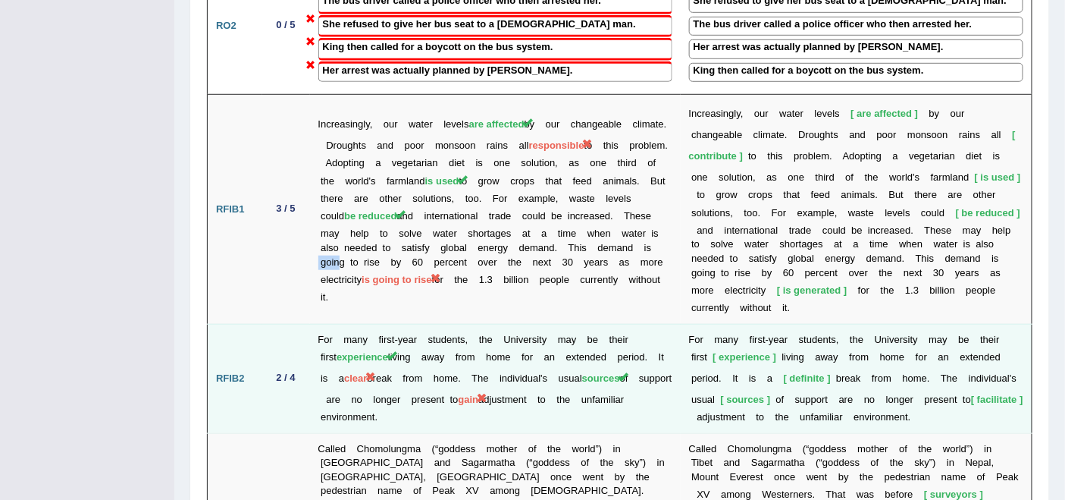
scroll to position [2274, 0]
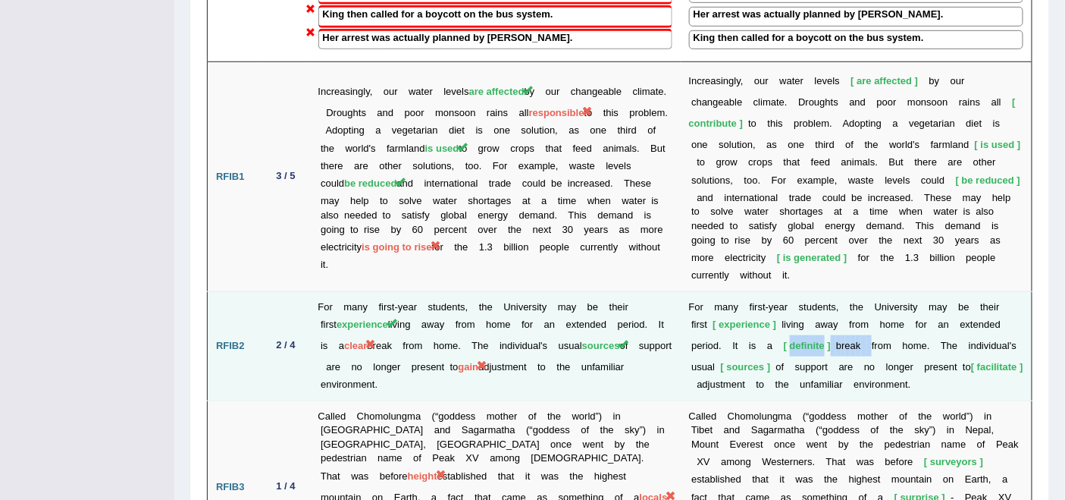
drag, startPoint x: 738, startPoint y: 237, endPoint x: 823, endPoint y: 234, distance: 84.9
click at [823, 291] on td "F o r m a n y f i r s t - y e a r s t u d e n t s , t h e U n i v e r s i t y m…" at bounding box center [857, 345] width 352 height 109
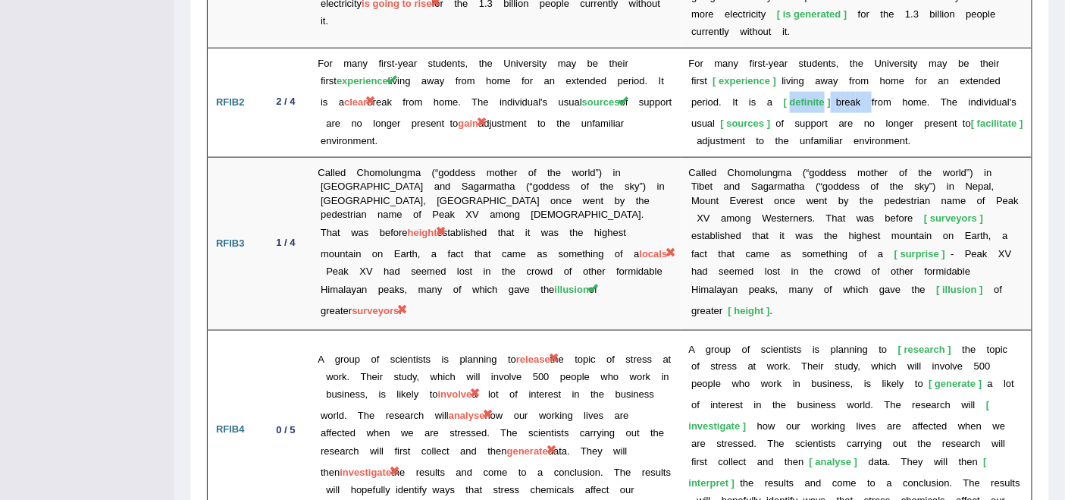
scroll to position [2611, 0]
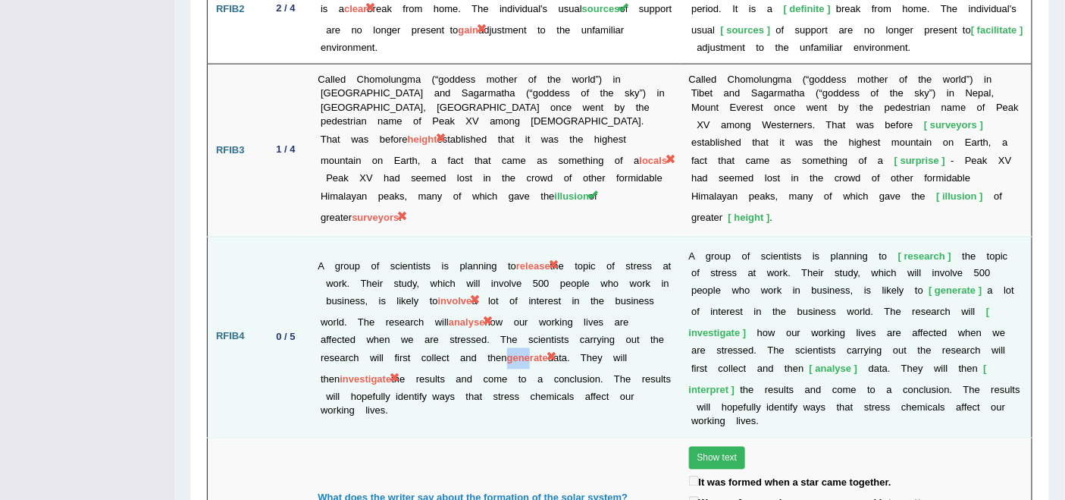
drag, startPoint x: 318, startPoint y: 228, endPoint x: 446, endPoint y: 230, distance: 127.4
click at [344, 237] on td "A group of scientists is planning to release the topic of stress at work. Their…" at bounding box center [495, 337] width 371 height 201
drag, startPoint x: 631, startPoint y: 212, endPoint x: 657, endPoint y: 214, distance: 26.6
click at [657, 237] on td "A group of scientists is planning to release the topic of stress at work. Their…" at bounding box center [495, 337] width 371 height 201
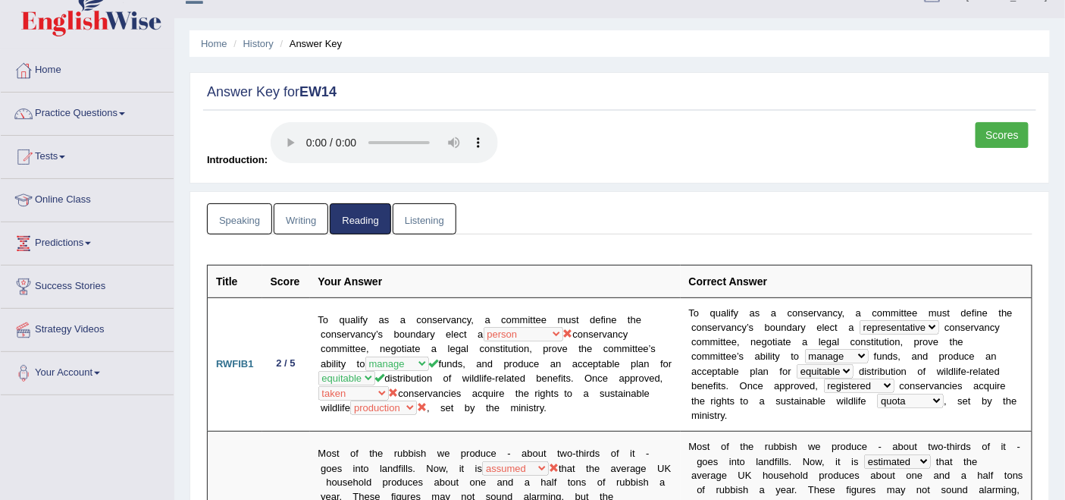
scroll to position [0, 0]
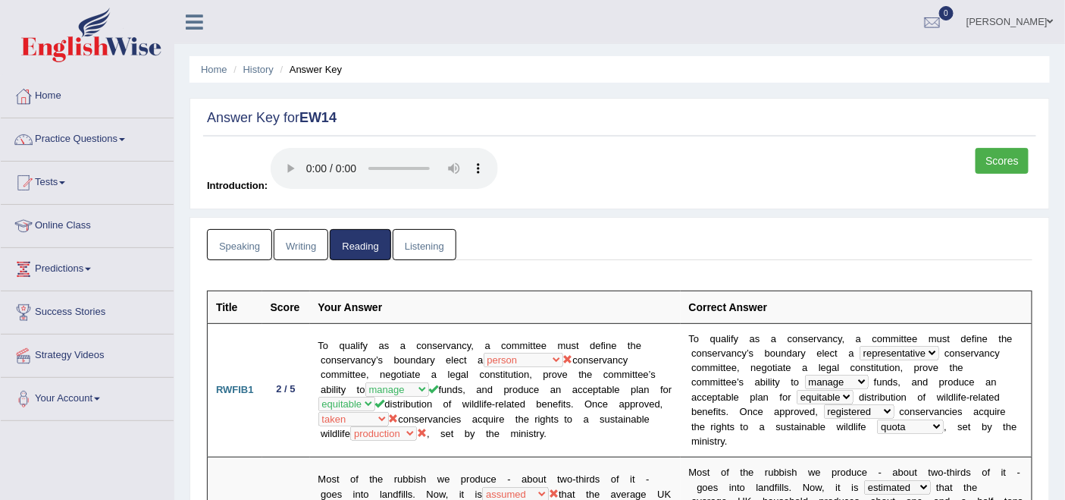
click at [1001, 155] on link "Scores" at bounding box center [1002, 161] width 53 height 26
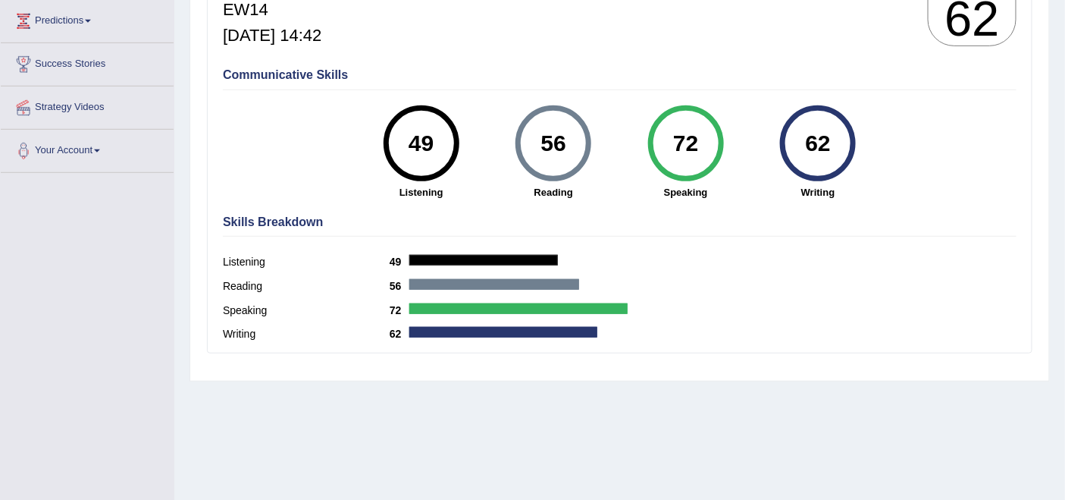
scroll to position [252, 0]
